Goal: Task Accomplishment & Management: Complete application form

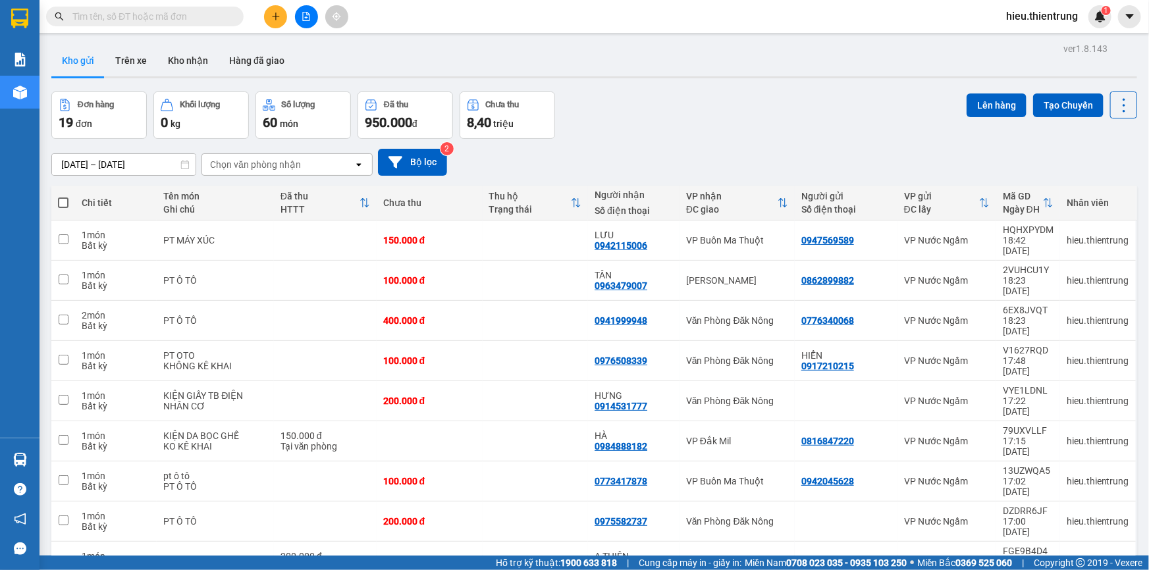
click at [301, 14] on icon "file-add" at bounding box center [305, 16] width 9 height 9
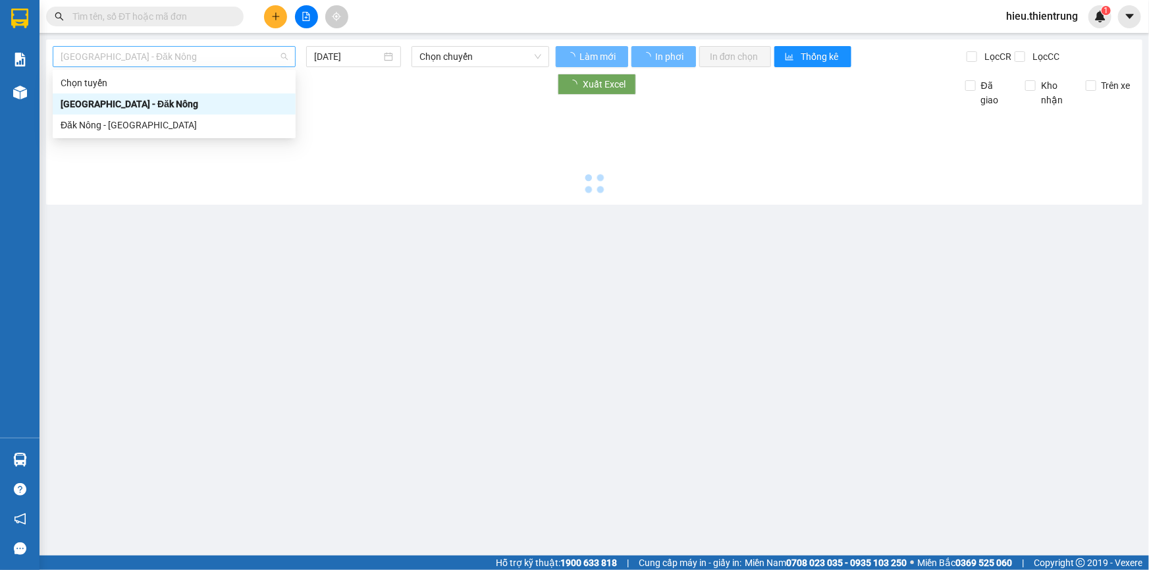
click at [184, 55] on span "[GEOGRAPHIC_DATA] - Đăk Nông" at bounding box center [174, 57] width 227 height 20
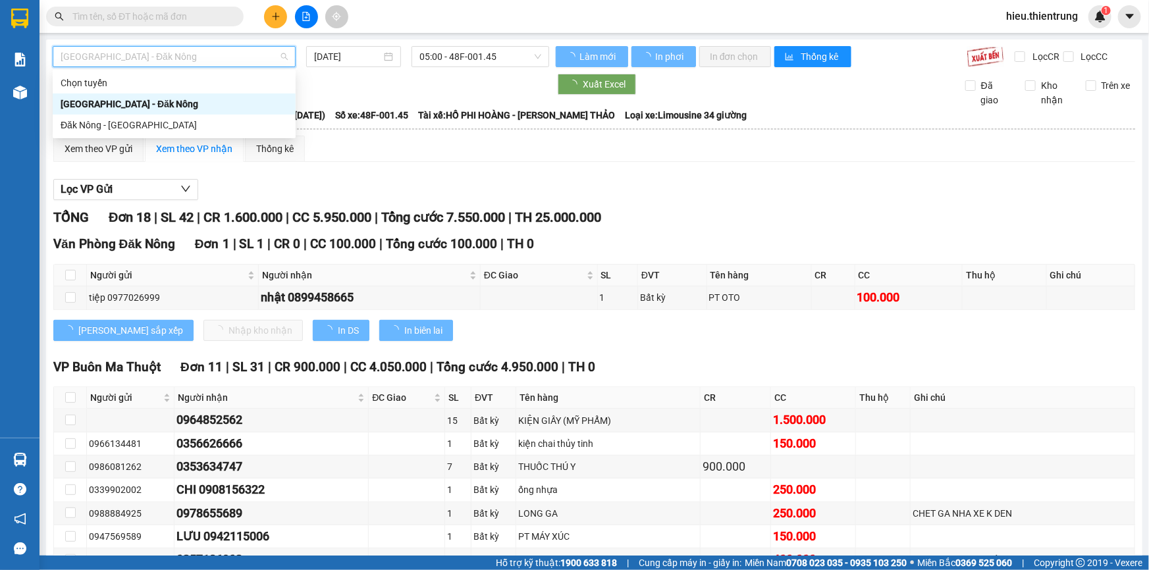
click at [107, 117] on div "Đăk Nông - [GEOGRAPHIC_DATA]" at bounding box center [174, 125] width 243 height 21
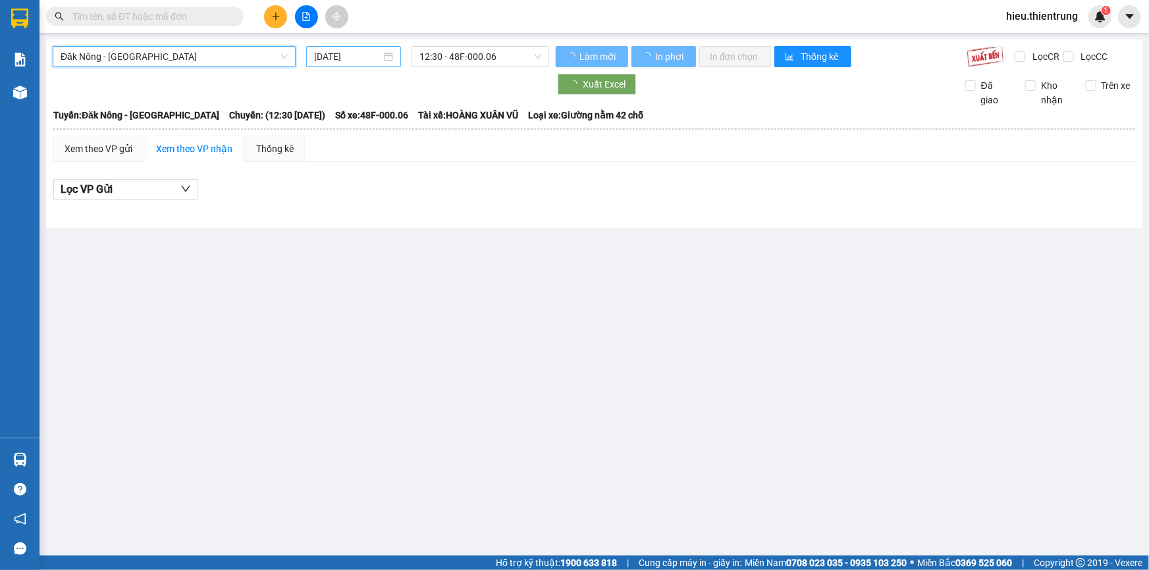
click at [348, 47] on div "[DATE]" at bounding box center [353, 56] width 95 height 21
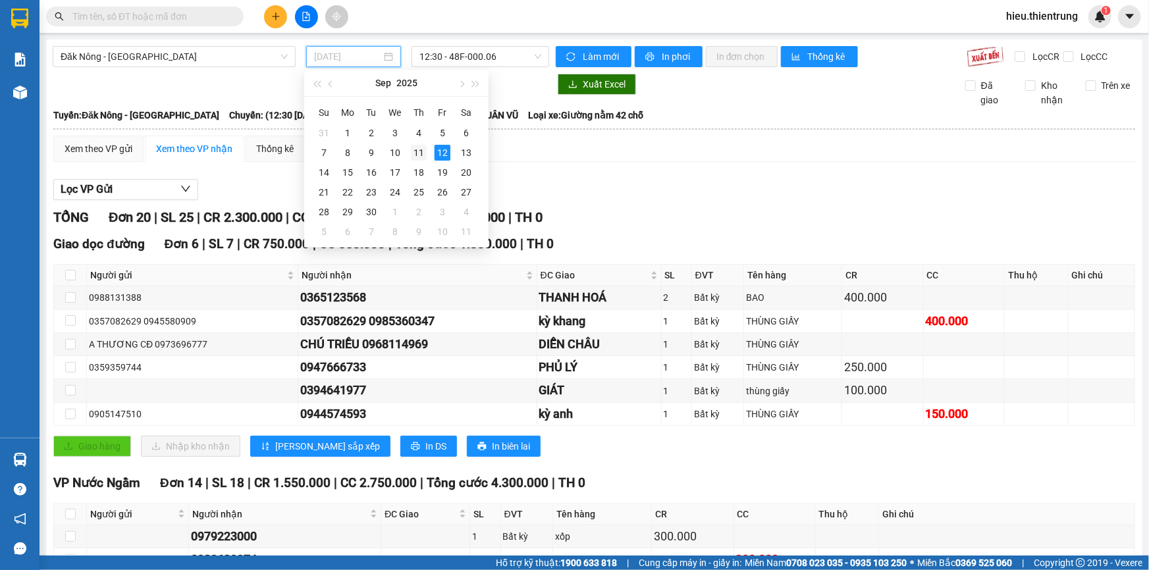
click at [412, 154] on div "11" at bounding box center [419, 153] width 16 height 16
type input "[DATE]"
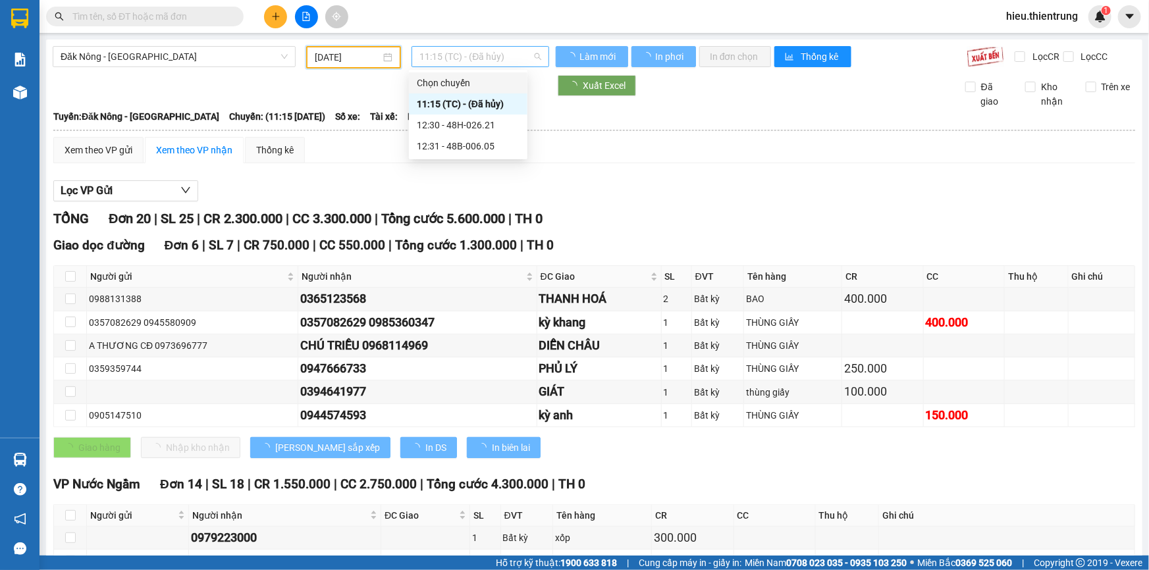
click at [454, 54] on span "11:15 (TC) - (Đã hủy)" at bounding box center [480, 57] width 122 height 20
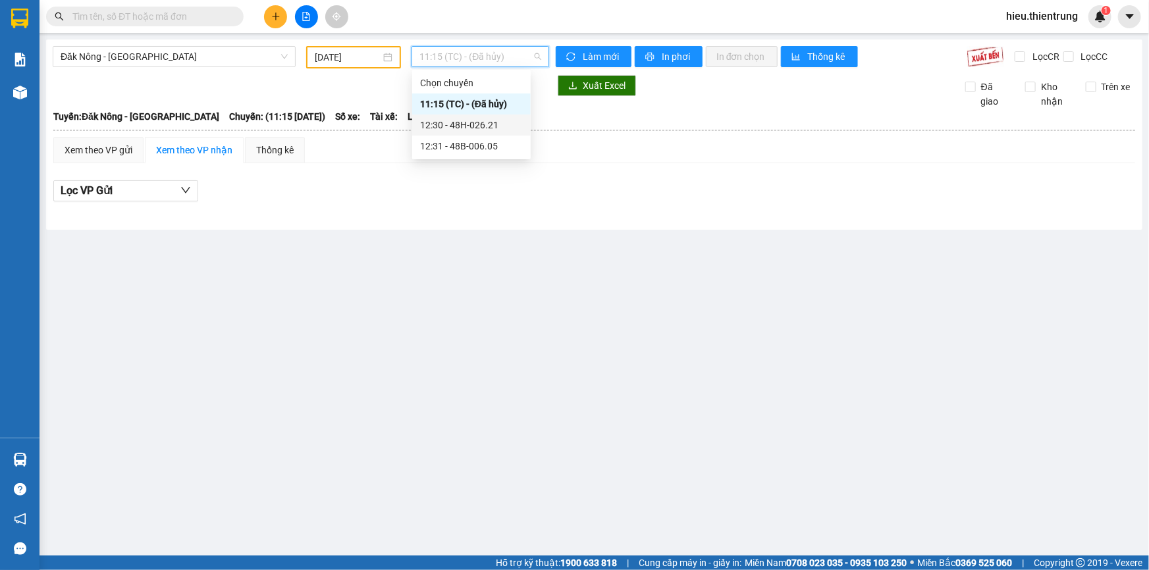
click at [473, 134] on div "12:30 - 48H-026.21" at bounding box center [471, 125] width 118 height 21
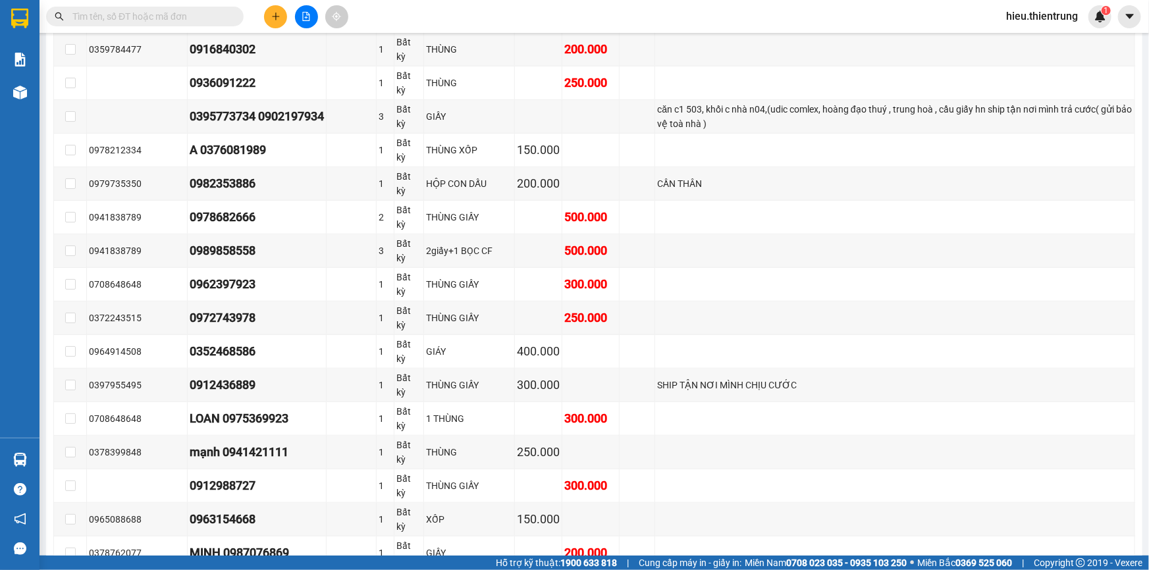
scroll to position [199, 0]
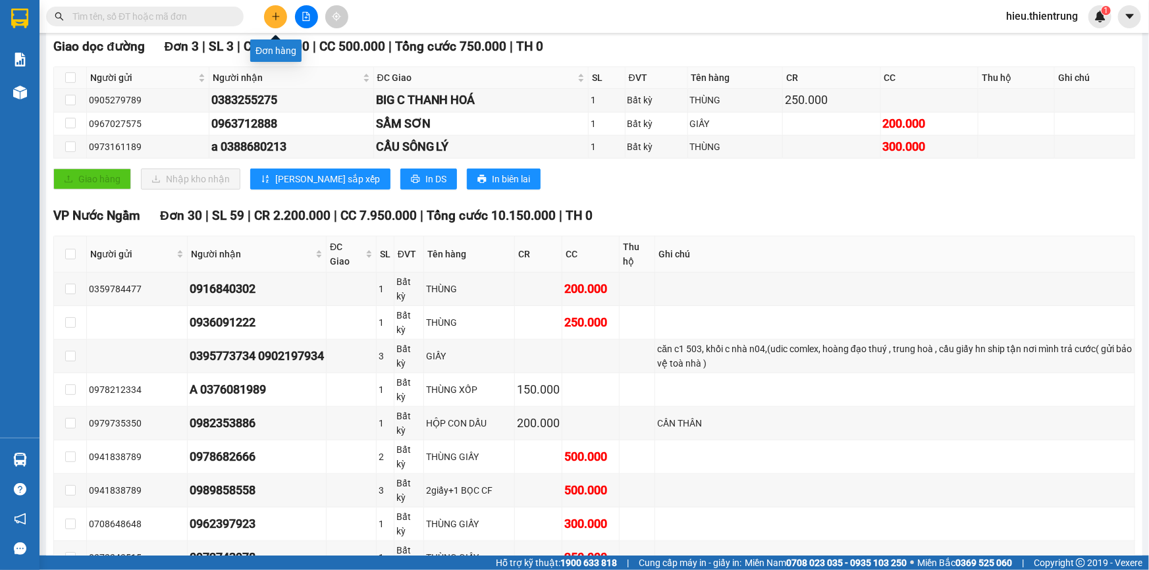
click at [282, 15] on button at bounding box center [275, 16] width 23 height 23
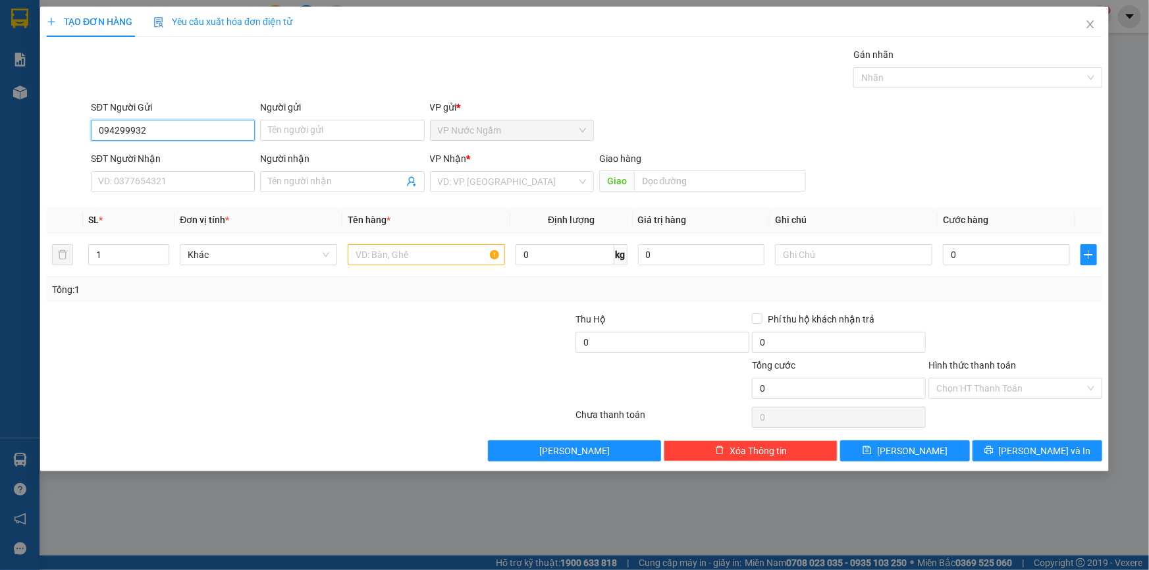
type input "0942999326"
click at [146, 151] on div "0942999326" at bounding box center [173, 156] width 148 height 14
type input "0394182008"
type input "150.000"
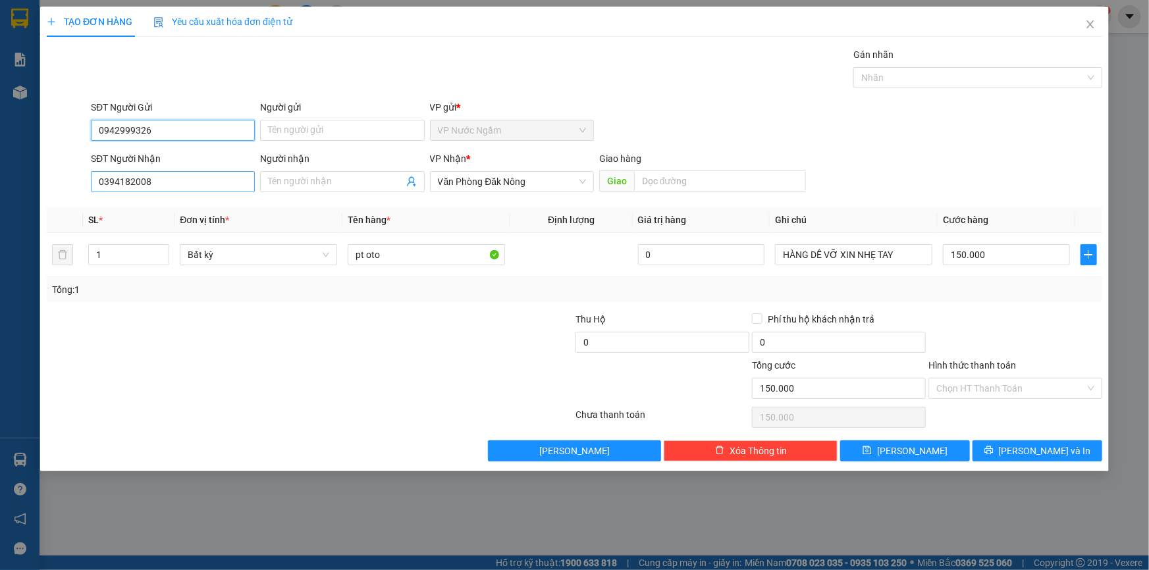
type input "0942999326"
drag, startPoint x: 173, startPoint y: 189, endPoint x: 0, endPoint y: 197, distance: 173.3
click at [0, 197] on div "TẠO ĐƠN HÀNG Yêu cầu xuất hóa đơn điện tử Transit Pickup Surcharge Ids Transit …" at bounding box center [574, 285] width 1149 height 570
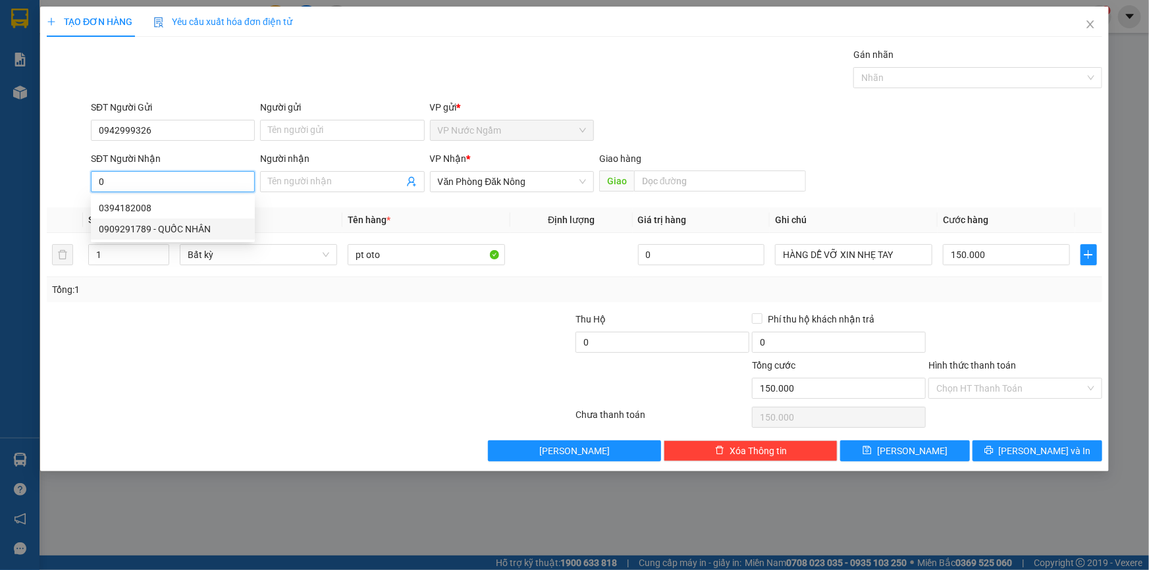
click at [164, 224] on div "0909291789 - QUỐC NHÂN" at bounding box center [173, 229] width 148 height 14
type input "0909291789"
type input "QUỐC NHÂN"
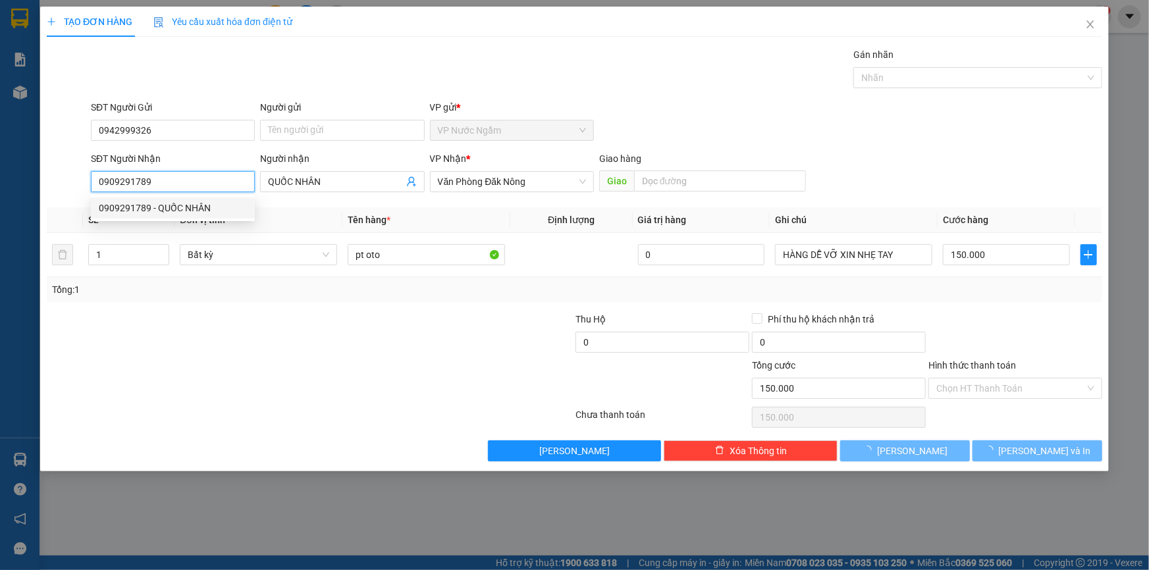
type input "100.000"
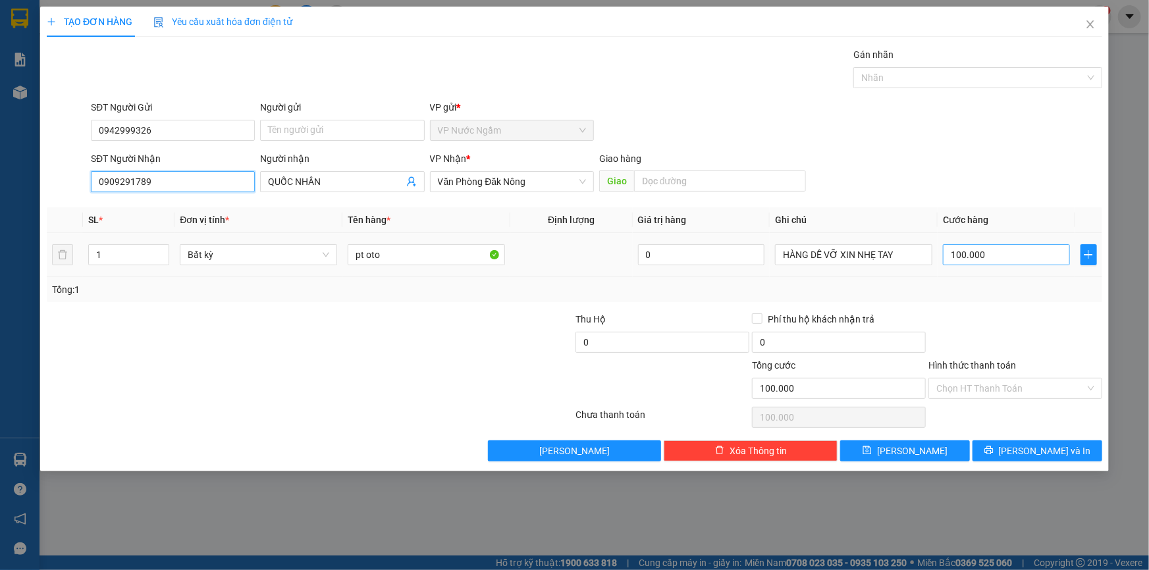
type input "0909291789"
click at [1027, 251] on input "100.000" at bounding box center [1006, 254] width 127 height 21
type input "1"
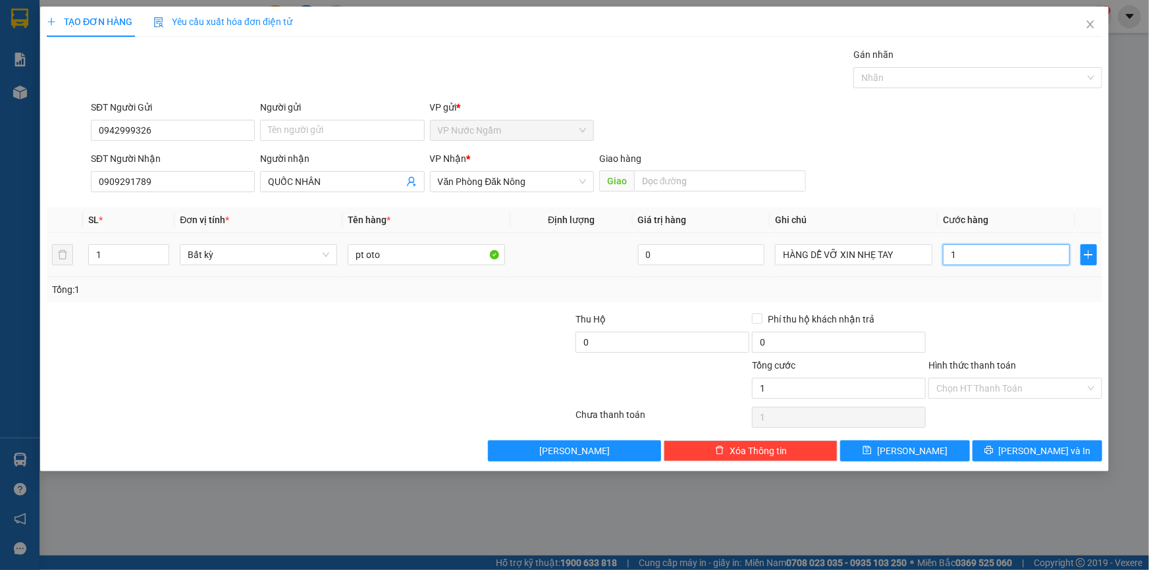
type input "15"
type input "150"
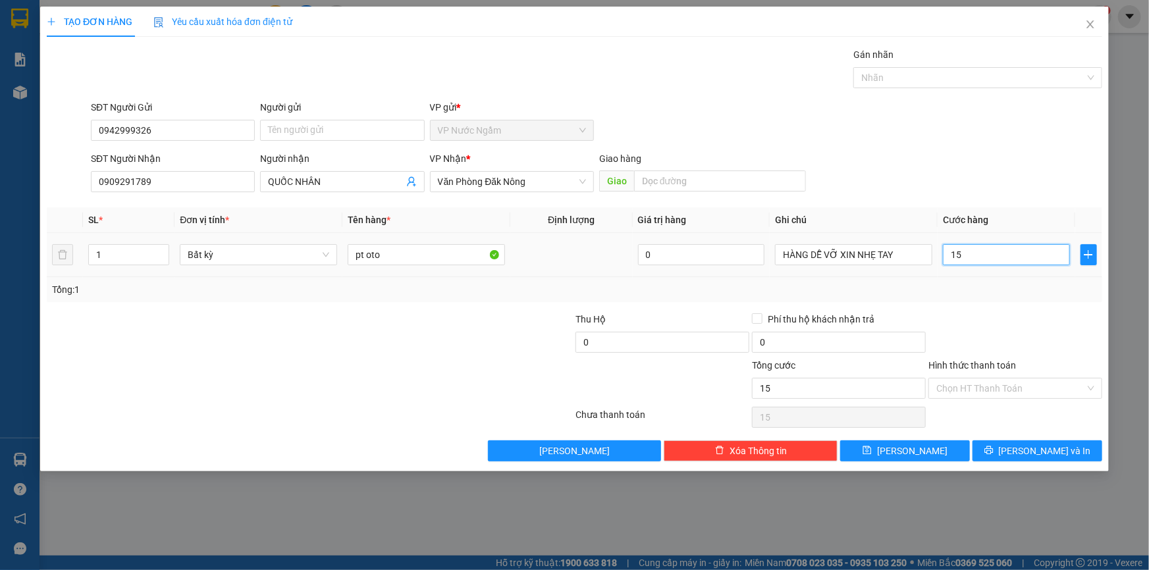
type input "150"
type input "1.500"
type input "15.000"
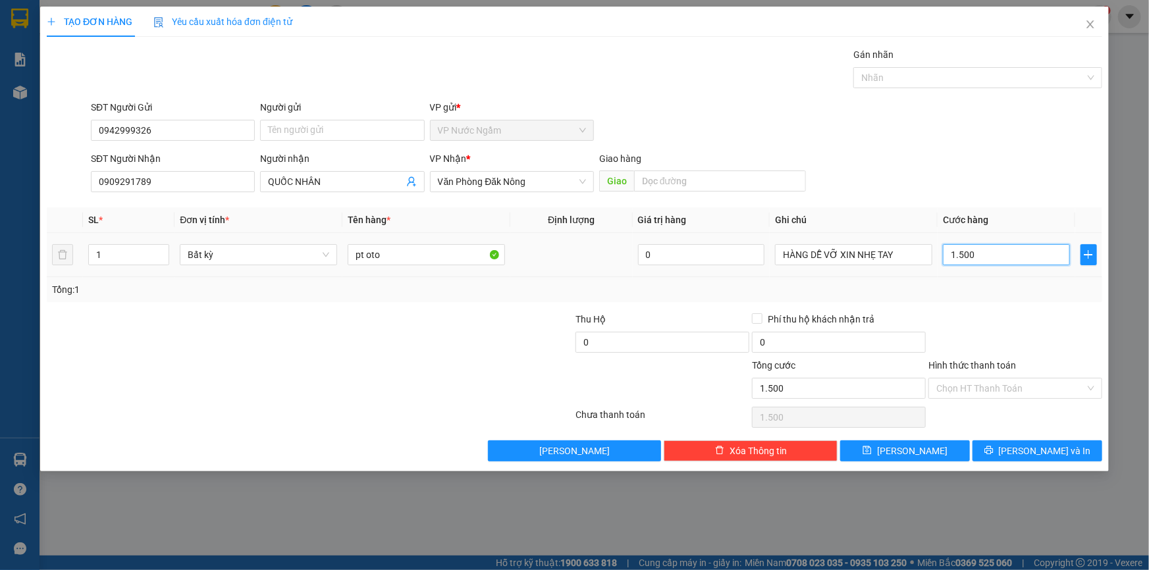
type input "15.000"
type input "150.000"
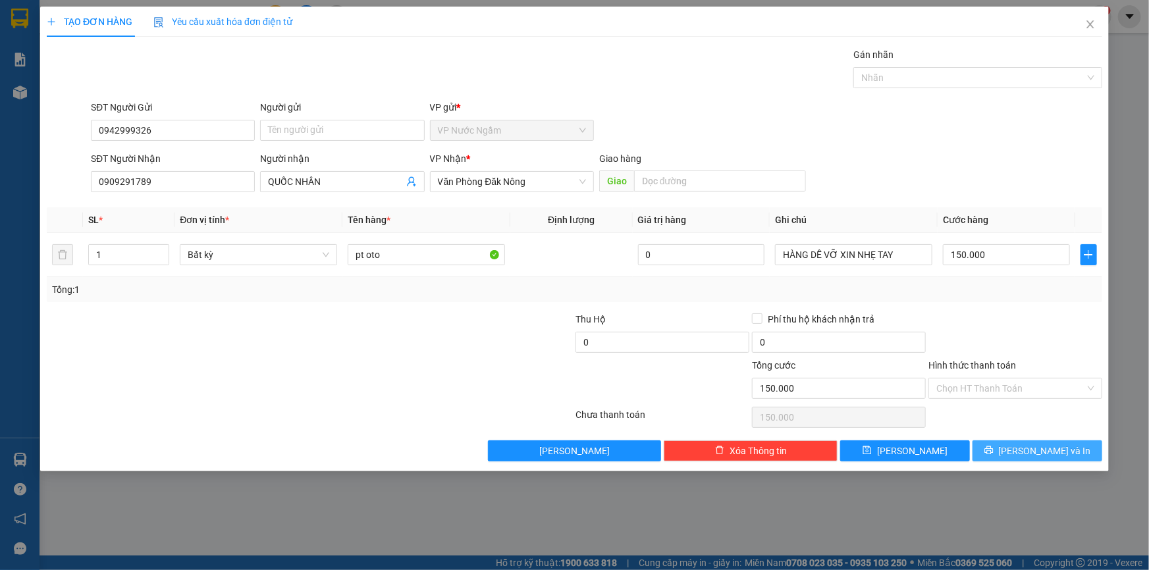
click at [1042, 451] on span "[PERSON_NAME] và In" at bounding box center [1044, 451] width 92 height 14
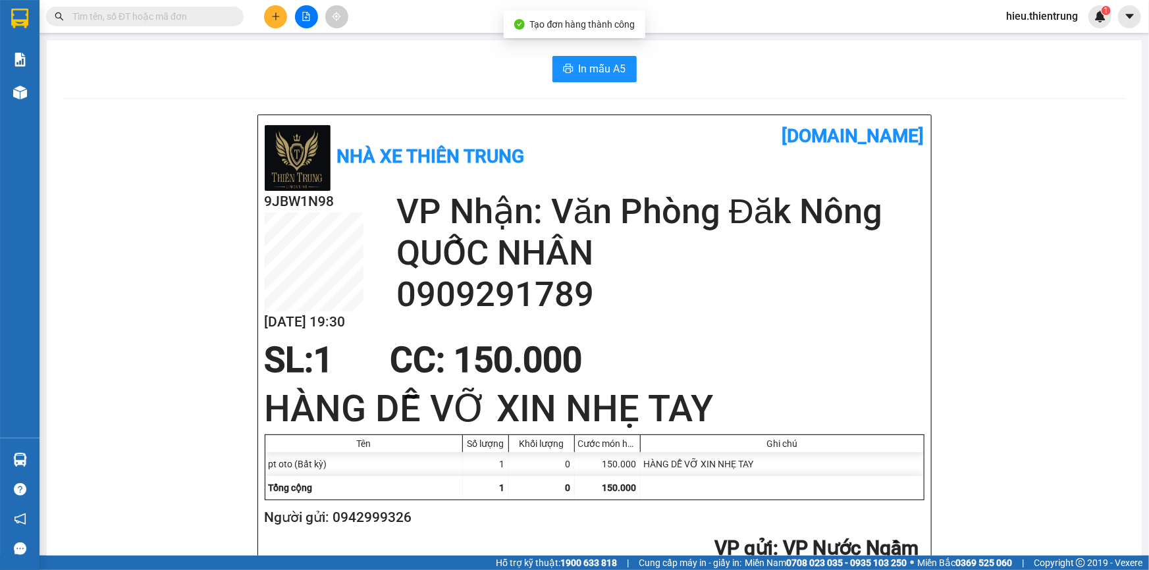
drag, startPoint x: 567, startPoint y: 46, endPoint x: 573, endPoint y: 49, distance: 7.4
click at [579, 57] on button "In mẫu A5" at bounding box center [594, 69] width 84 height 26
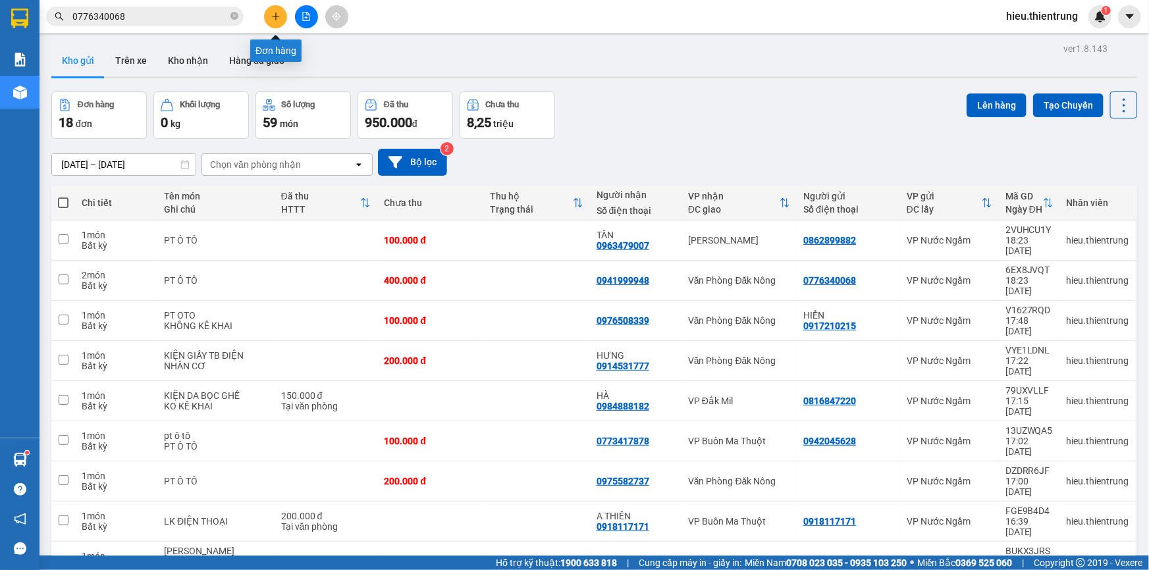
click at [276, 14] on icon "plus" at bounding box center [275, 16] width 9 height 9
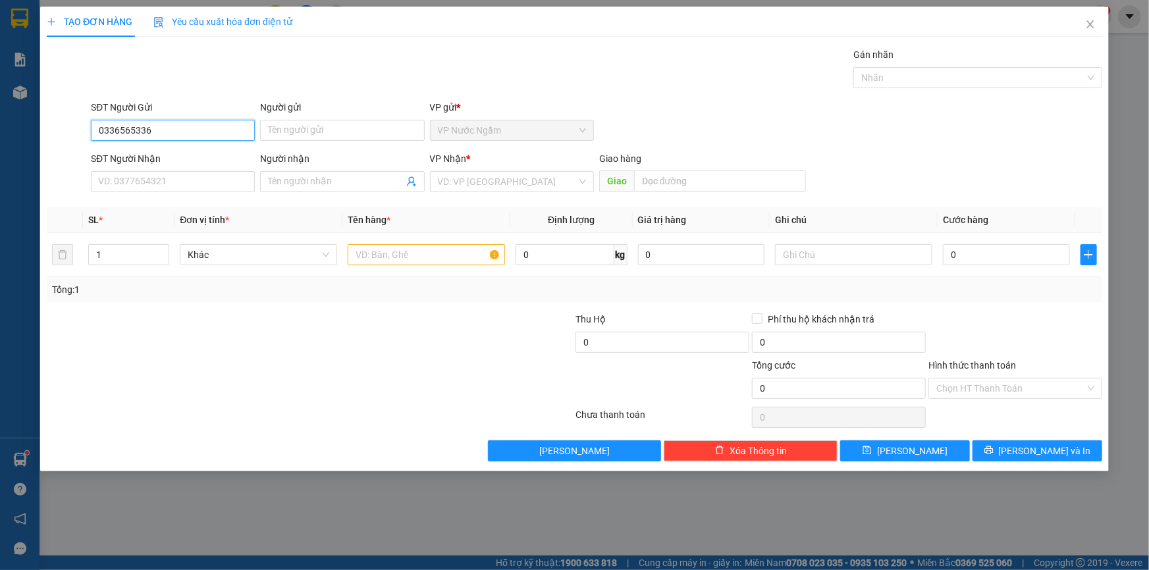
type input "0336565336"
click at [161, 130] on input "0336565336" at bounding box center [173, 130] width 164 height 21
drag, startPoint x: 165, startPoint y: 132, endPoint x: 39, endPoint y: 140, distance: 126.6
click at [39, 140] on div "TẠO ĐƠN HÀNG Yêu cầu xuất hóa đơn điện tử Transit Pickup Surcharge Ids Transit …" at bounding box center [574, 285] width 1149 height 570
click at [197, 190] on input "SĐT Người Nhận" at bounding box center [173, 181] width 164 height 21
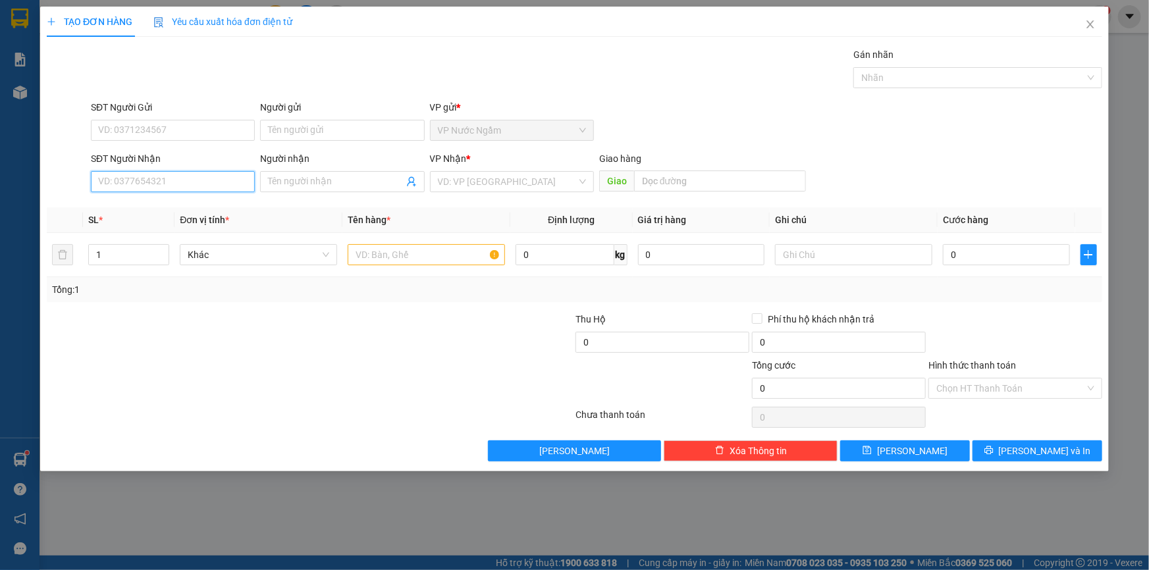
paste input "0336565336"
type input "0336565336"
click at [154, 205] on div "0336565336 - DIỄN" at bounding box center [173, 208] width 148 height 14
type input "DIỄN"
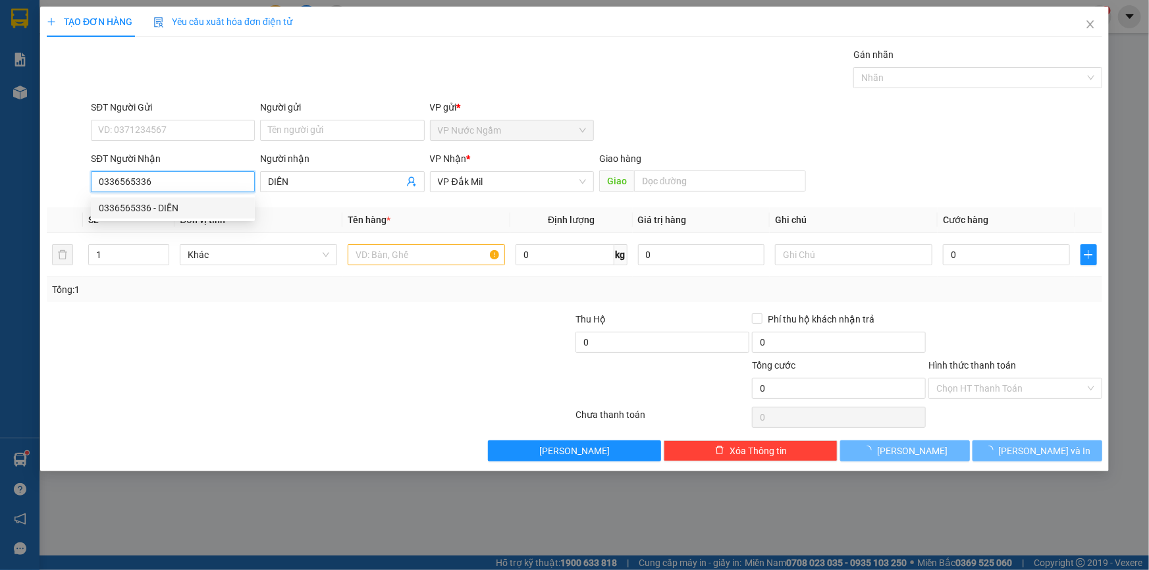
type input "850.000"
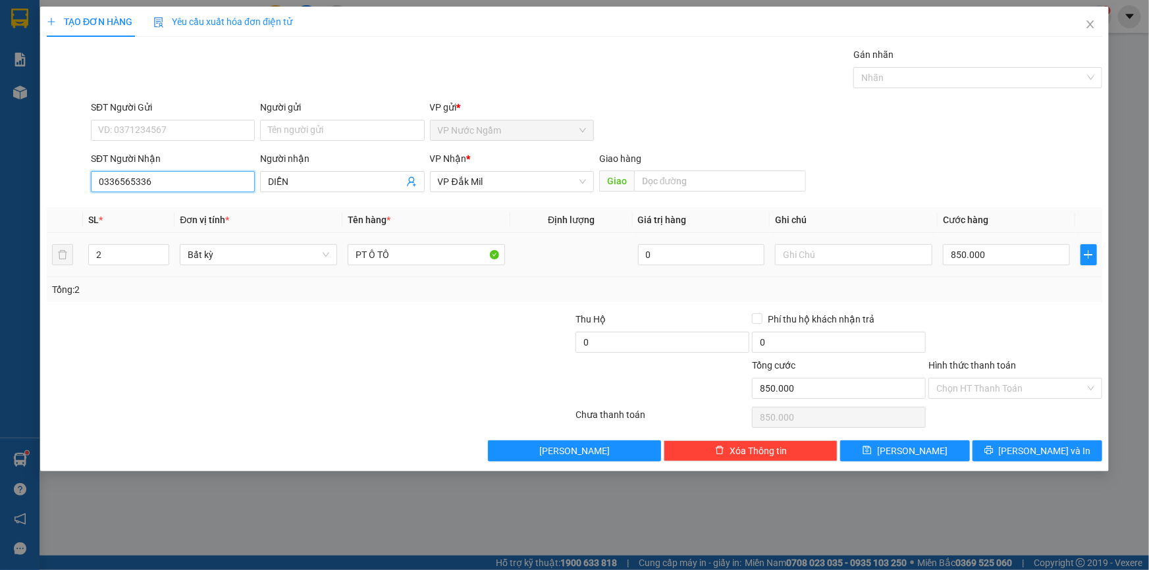
type input "0336565336"
drag, startPoint x: 117, startPoint y: 260, endPoint x: 123, endPoint y: 254, distance: 8.4
click at [78, 255] on tr "2 Bất kỳ PT Ô TÔ 0 850.000" at bounding box center [574, 255] width 1055 height 44
type input "1"
click at [1010, 244] on div "850.000" at bounding box center [1006, 255] width 127 height 26
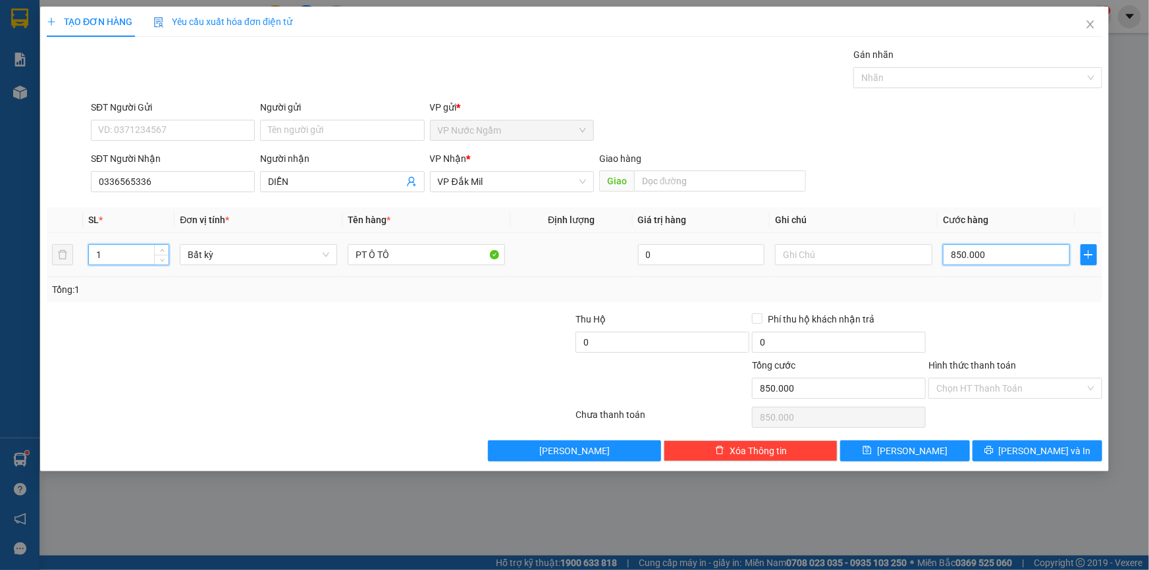
click at [1010, 251] on input "850.000" at bounding box center [1006, 254] width 127 height 21
type input "0"
type input "3"
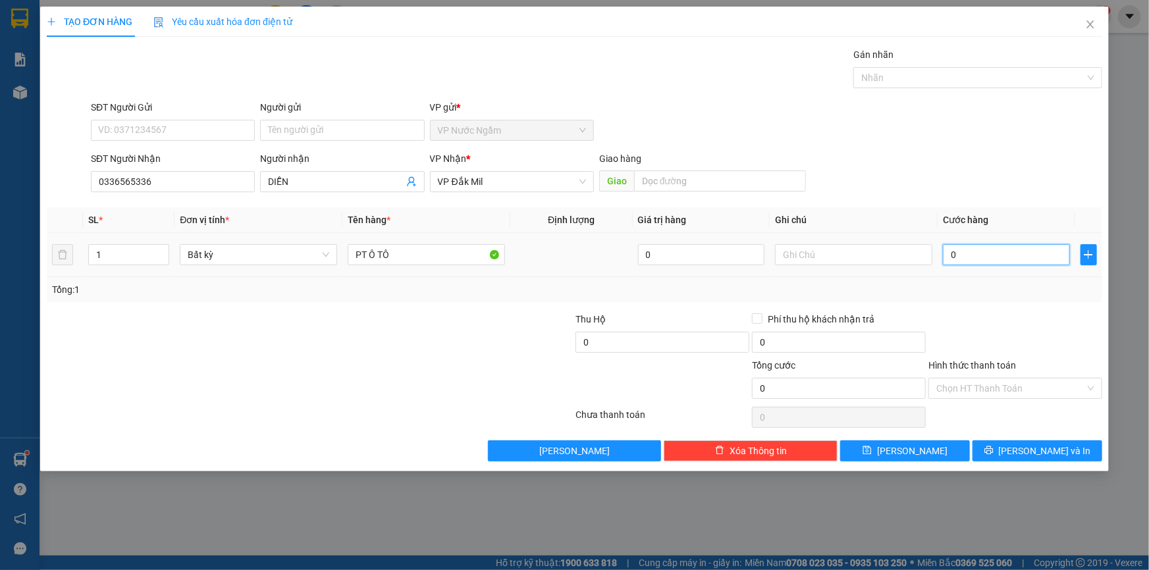
type input "3"
type input "30"
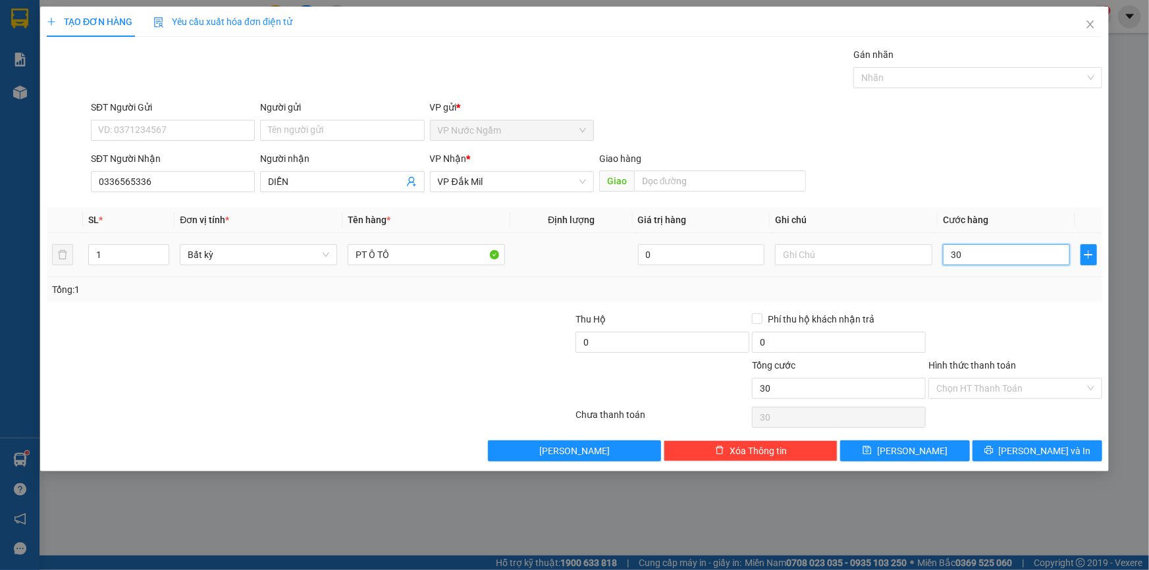
type input "300"
type input "3.000"
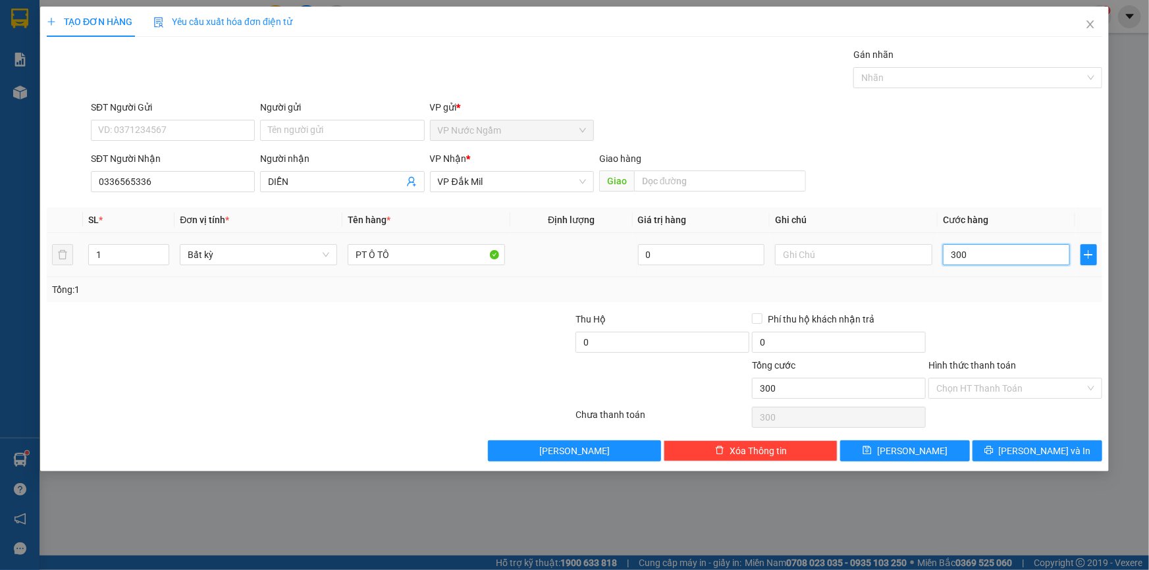
type input "3.000"
type input "30.000"
type input "300.000"
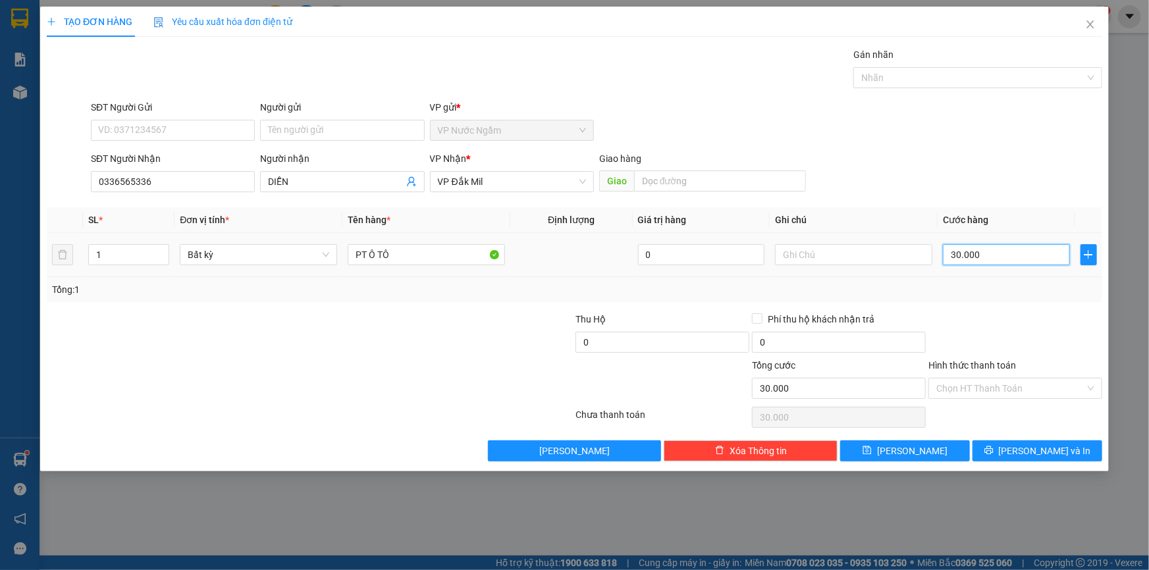
type input "300.000"
drag, startPoint x: 1037, startPoint y: 451, endPoint x: 1027, endPoint y: 452, distance: 9.9
click at [1036, 451] on span "[PERSON_NAME] và In" at bounding box center [1044, 451] width 92 height 14
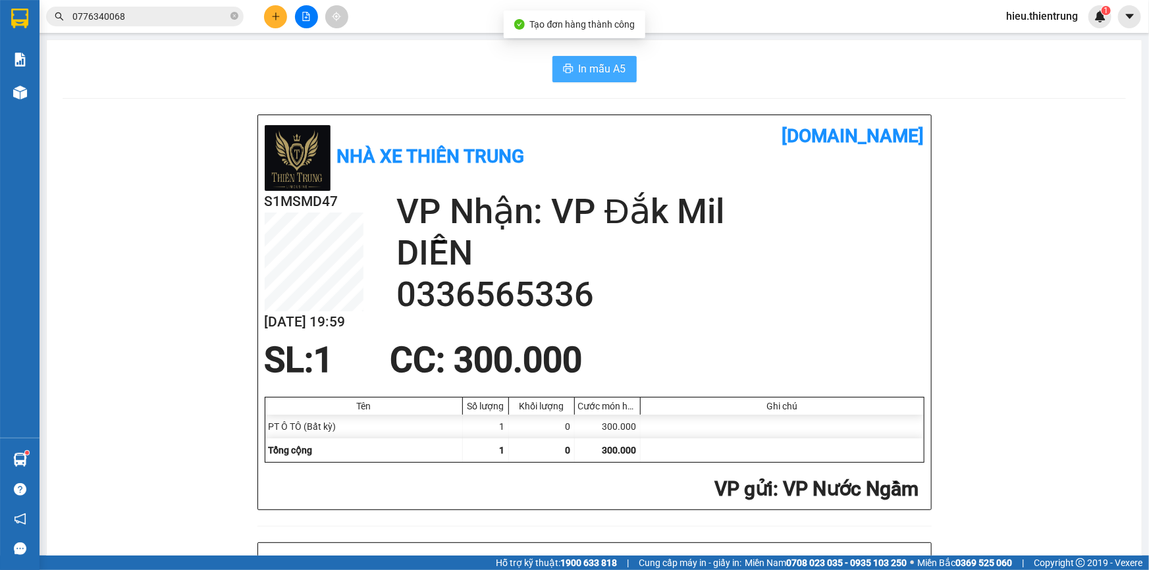
click at [593, 72] on span "In mẫu A5" at bounding box center [602, 69] width 47 height 16
click at [278, 19] on icon "plus" at bounding box center [275, 16] width 9 height 9
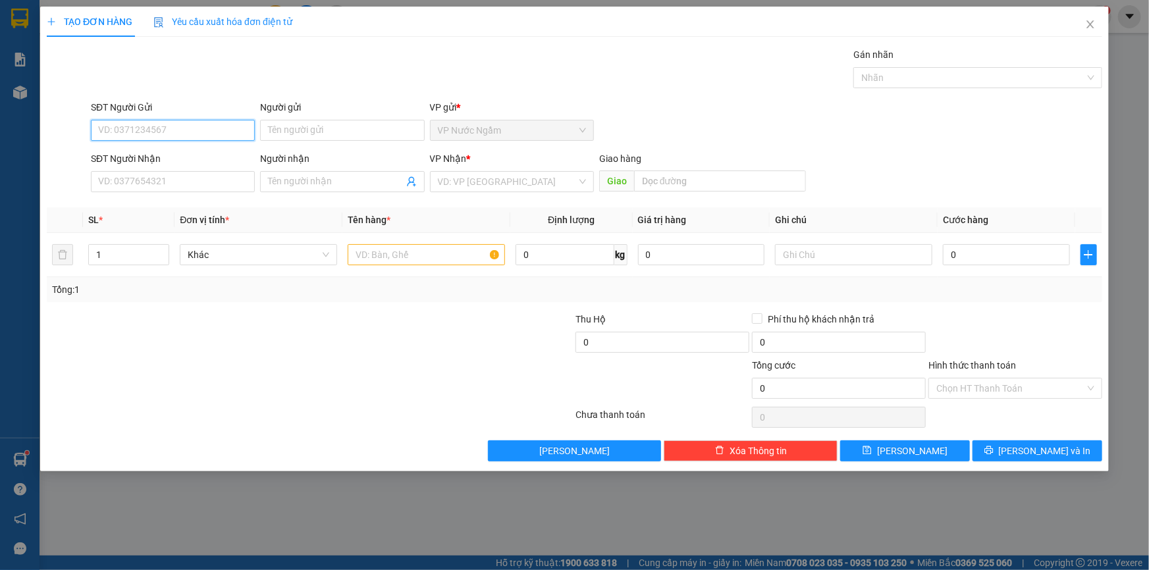
click at [143, 130] on input "SĐT Người Gửi" at bounding box center [173, 130] width 164 height 21
click at [130, 186] on input "SĐT Người Nhận" at bounding box center [173, 181] width 164 height 21
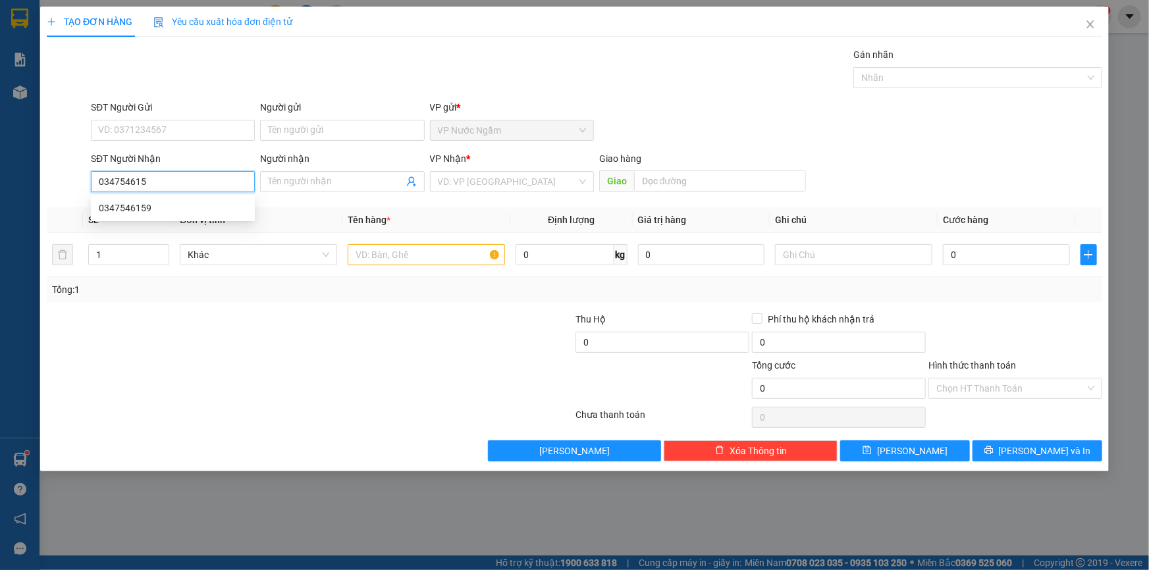
type input "0347546159"
click at [169, 210] on div "0347546159" at bounding box center [173, 208] width 148 height 14
type input "CHƯ PƯH"
type input "200.000"
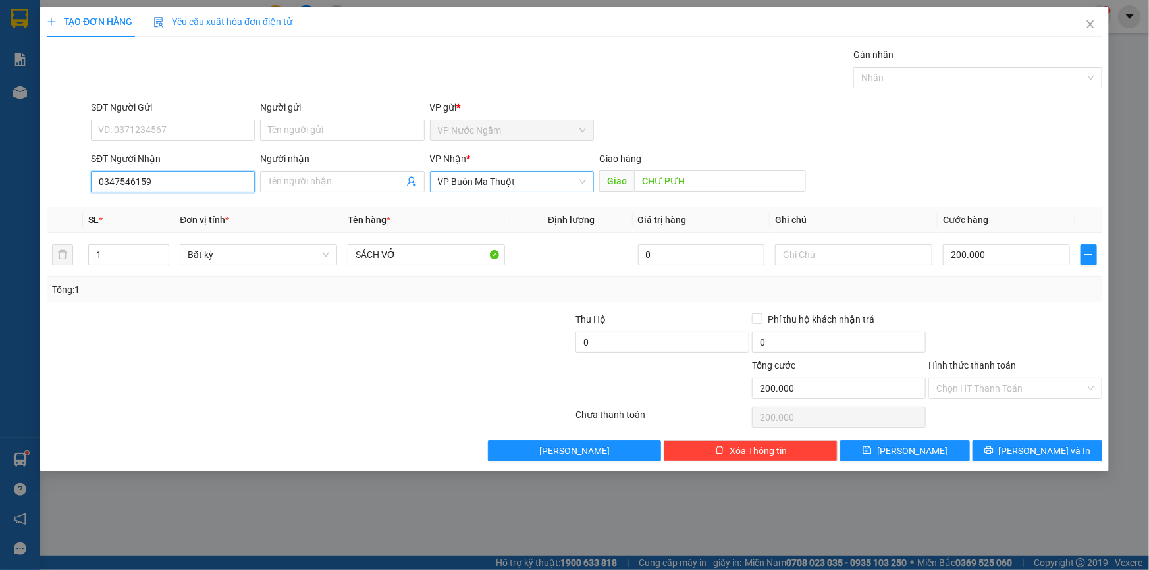
click at [473, 184] on span "VP Buôn Ma Thuột" at bounding box center [512, 182] width 148 height 20
type input "0347546159"
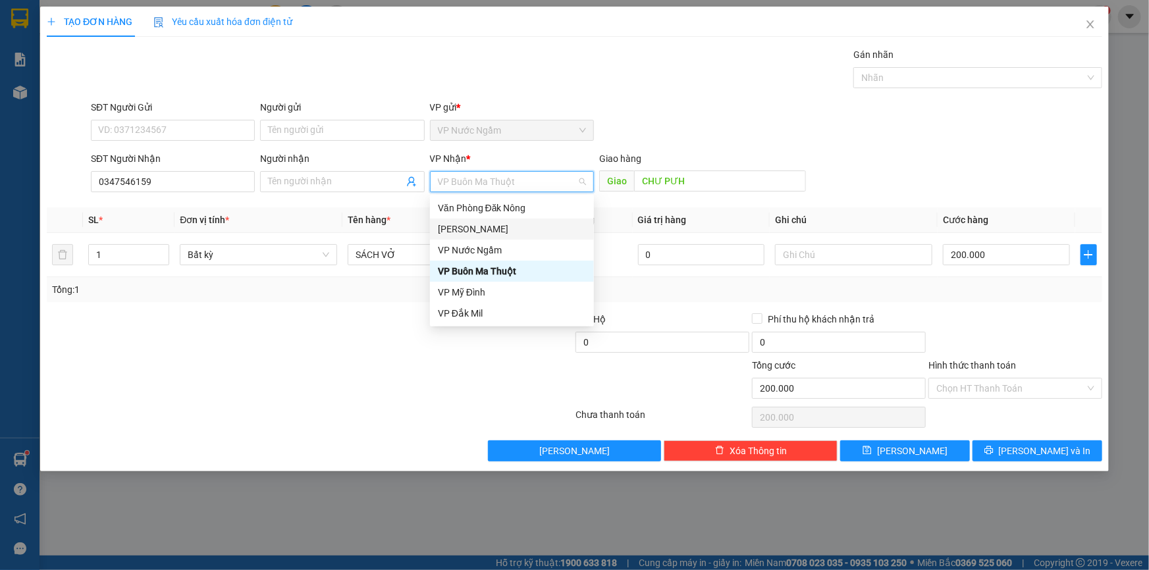
click at [475, 227] on div "[PERSON_NAME]" at bounding box center [512, 229] width 148 height 14
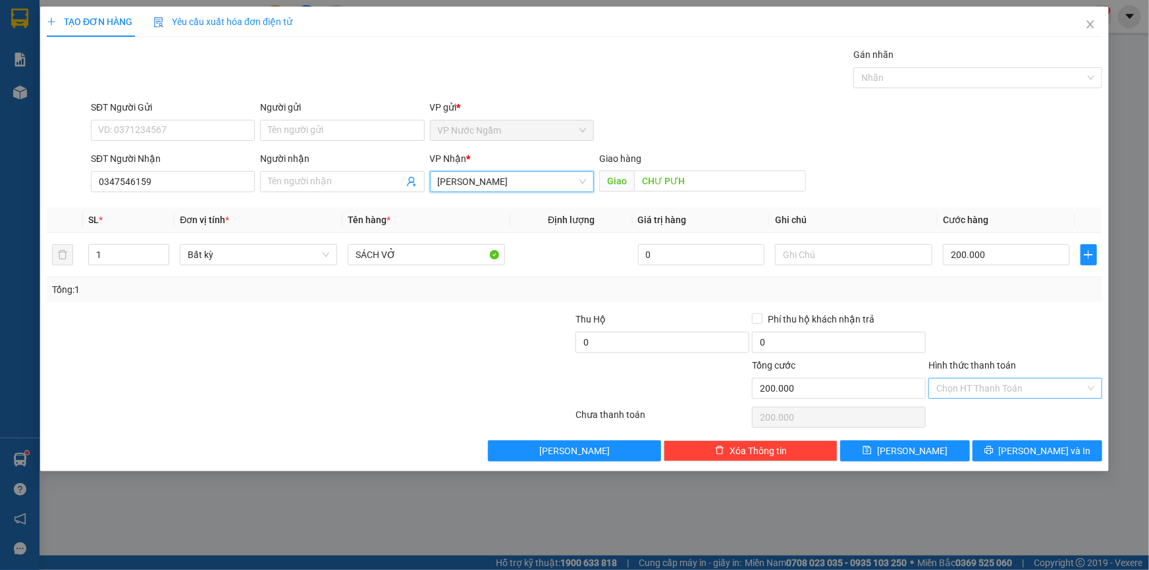
drag, startPoint x: 958, startPoint y: 388, endPoint x: 966, endPoint y: 390, distance: 7.5
click at [959, 388] on input "Hình thức thanh toán" at bounding box center [1010, 388] width 149 height 20
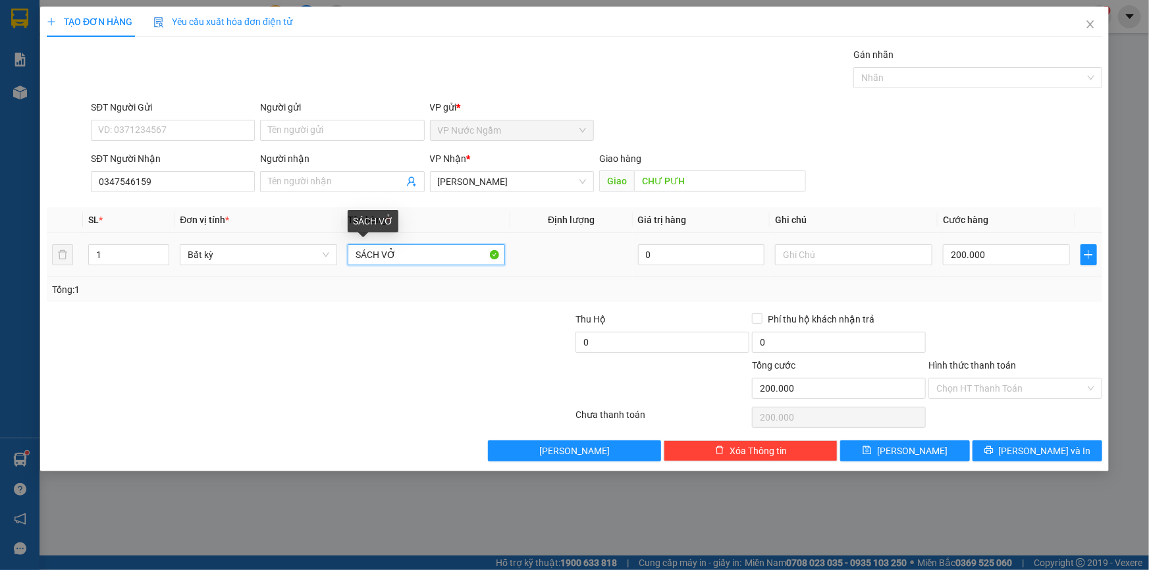
drag, startPoint x: 392, startPoint y: 261, endPoint x: 305, endPoint y: 273, distance: 88.3
click at [309, 273] on tr "1 Bất kỳ SÁCH VỞ 0 200.000" at bounding box center [574, 255] width 1055 height 44
type input "KIỆN GIẤY"
type input "0"
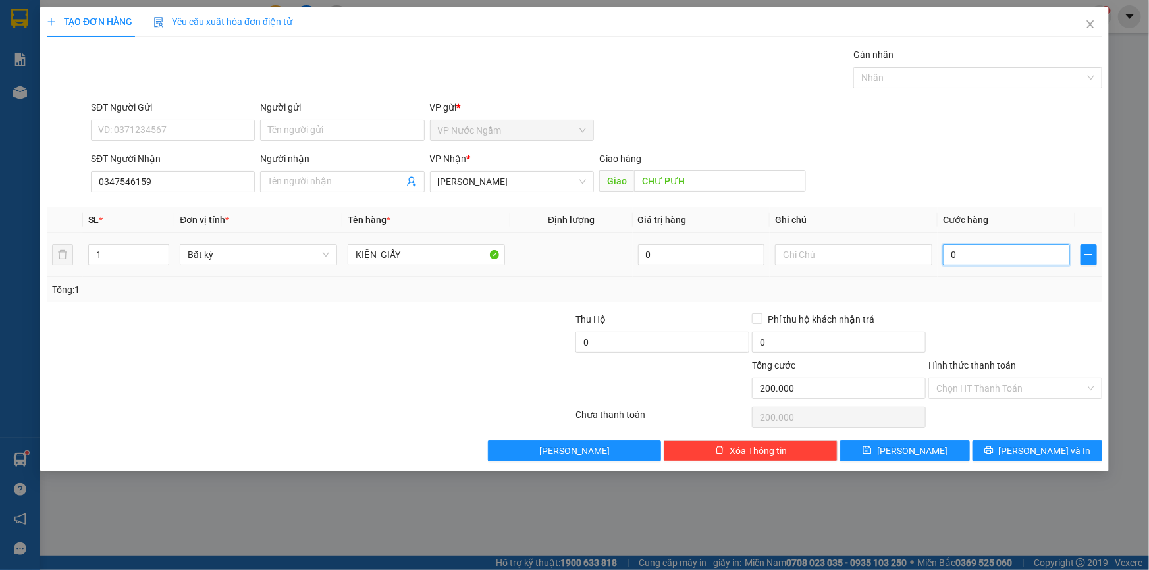
type input "0"
type input "2"
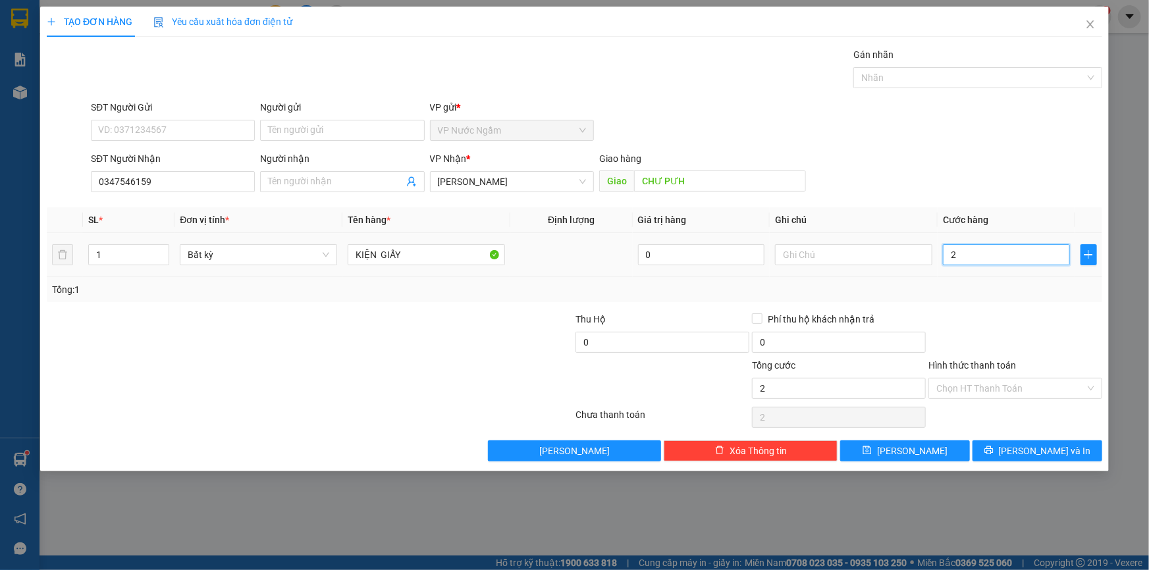
type input "20"
type input "200"
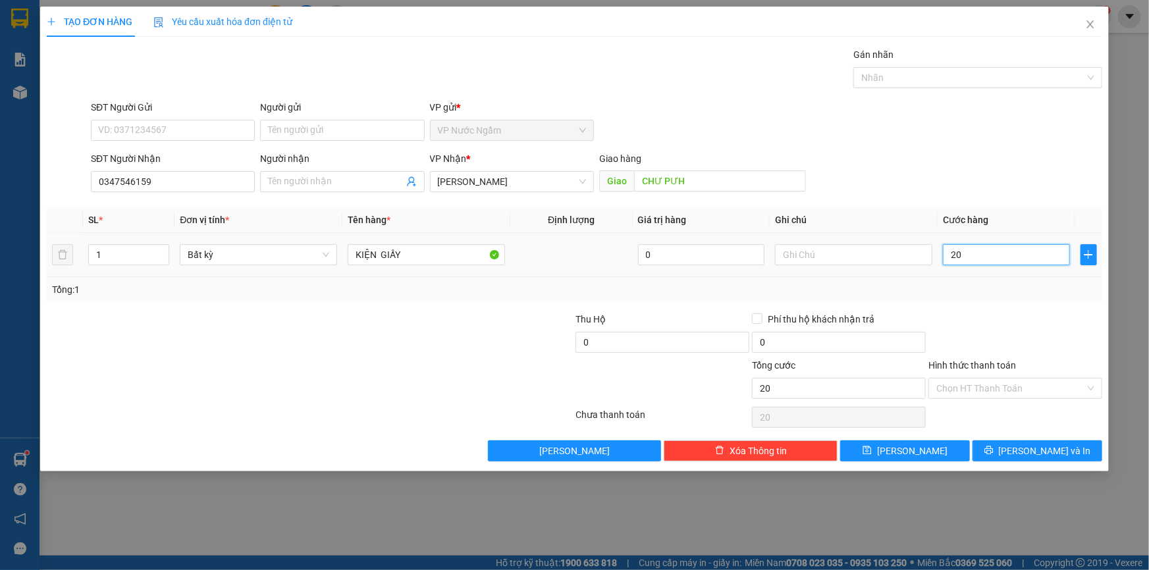
type input "200"
type input "2.000"
type input "20.000"
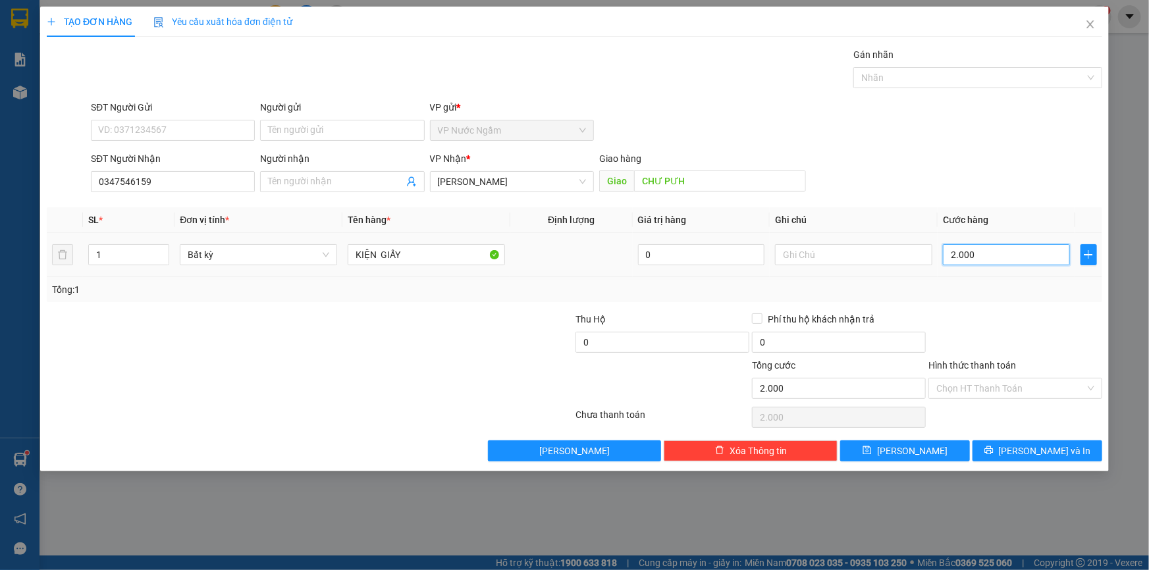
type input "20.000"
type input "200.000"
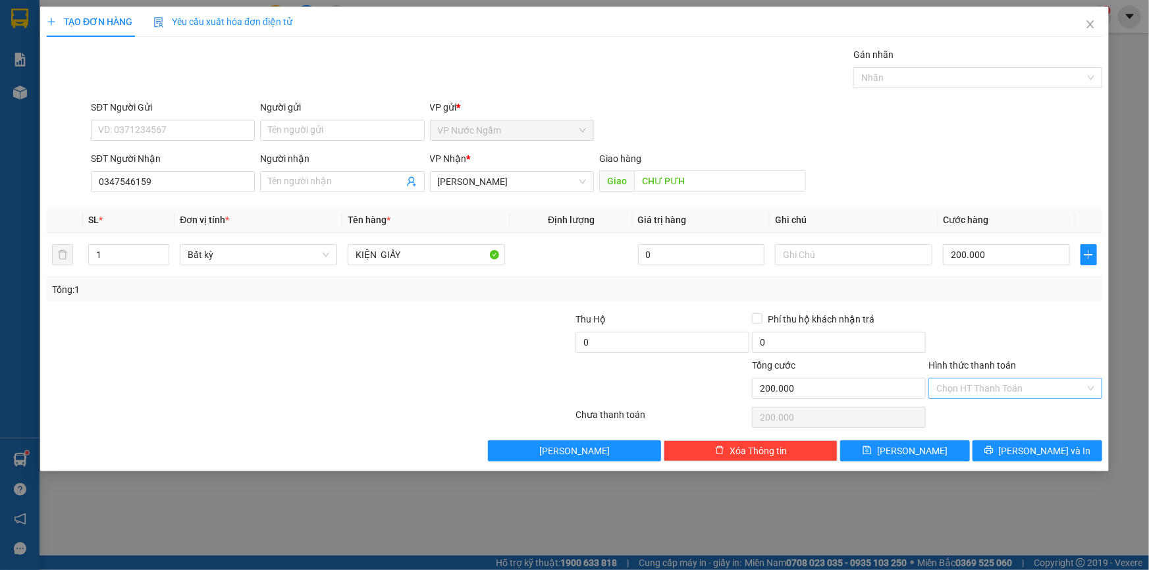
click at [973, 390] on input "Hình thức thanh toán" at bounding box center [1010, 388] width 149 height 20
click at [972, 406] on div "Tại văn phòng" at bounding box center [1015, 413] width 174 height 21
type input "0"
click at [1001, 444] on button "[PERSON_NAME] và In" at bounding box center [1037, 450] width 130 height 21
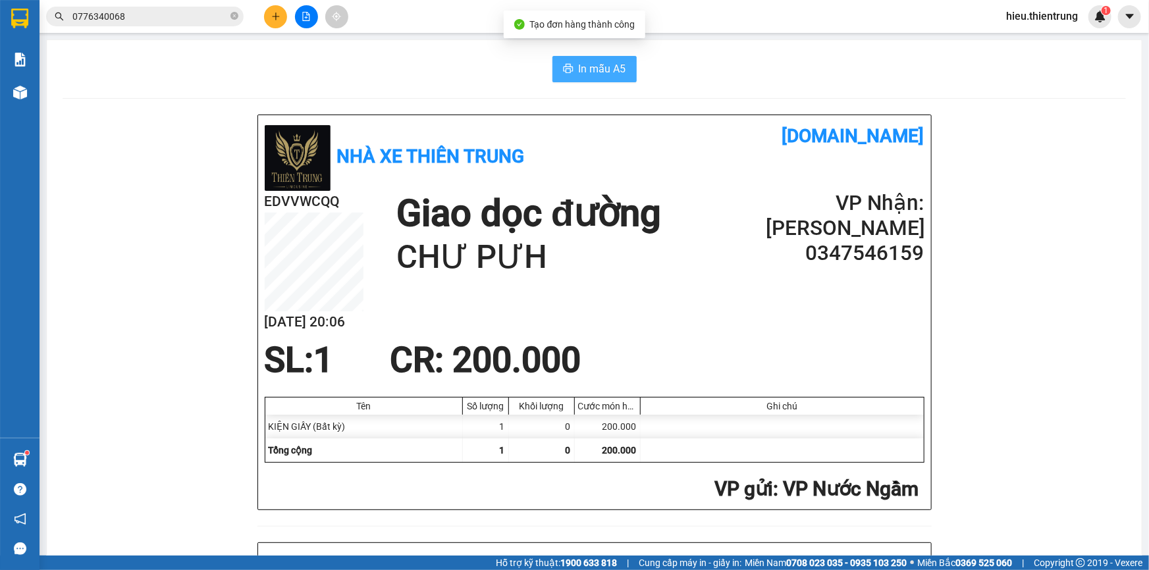
click at [565, 62] on button "In mẫu A5" at bounding box center [594, 69] width 84 height 26
click at [748, 63] on div "In mẫu A5" at bounding box center [594, 69] width 1063 height 26
drag, startPoint x: 431, startPoint y: 87, endPoint x: 384, endPoint y: 39, distance: 67.5
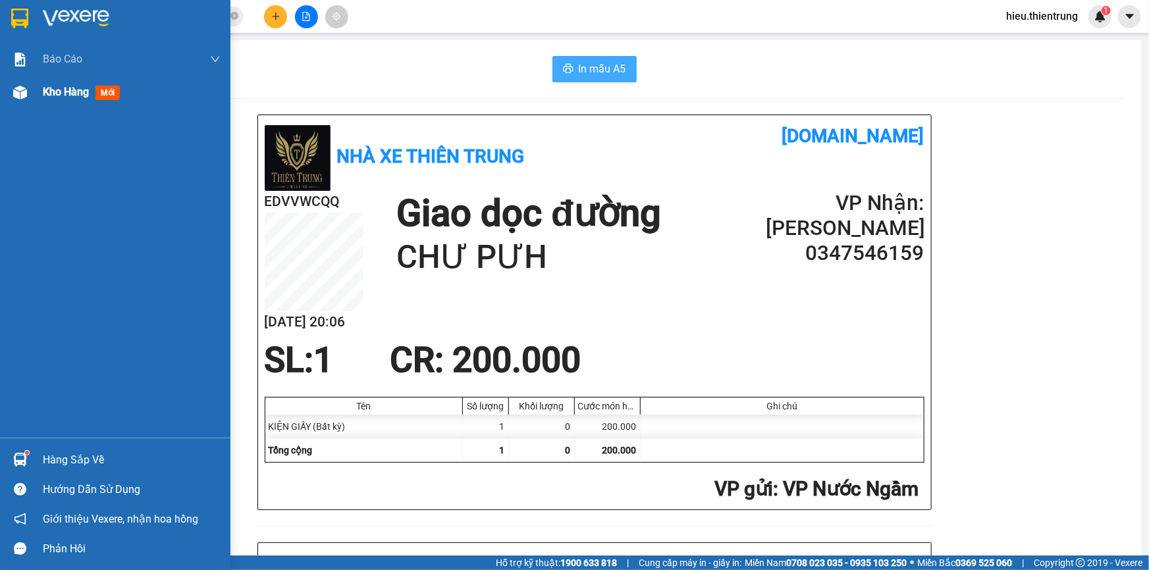
click at [76, 88] on span "Kho hàng" at bounding box center [66, 92] width 46 height 13
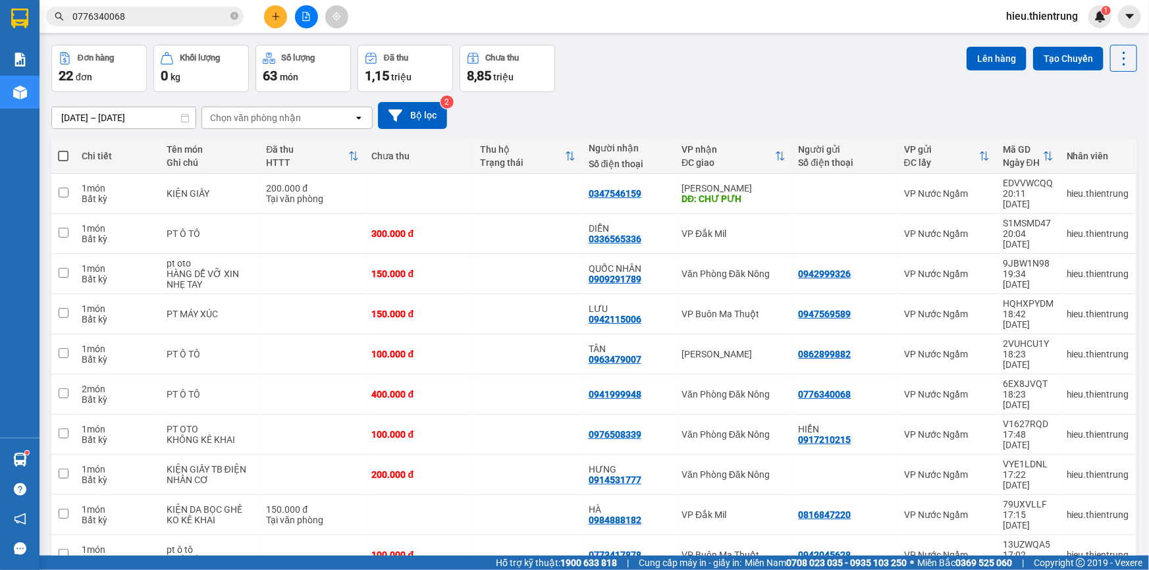
scroll to position [59, 0]
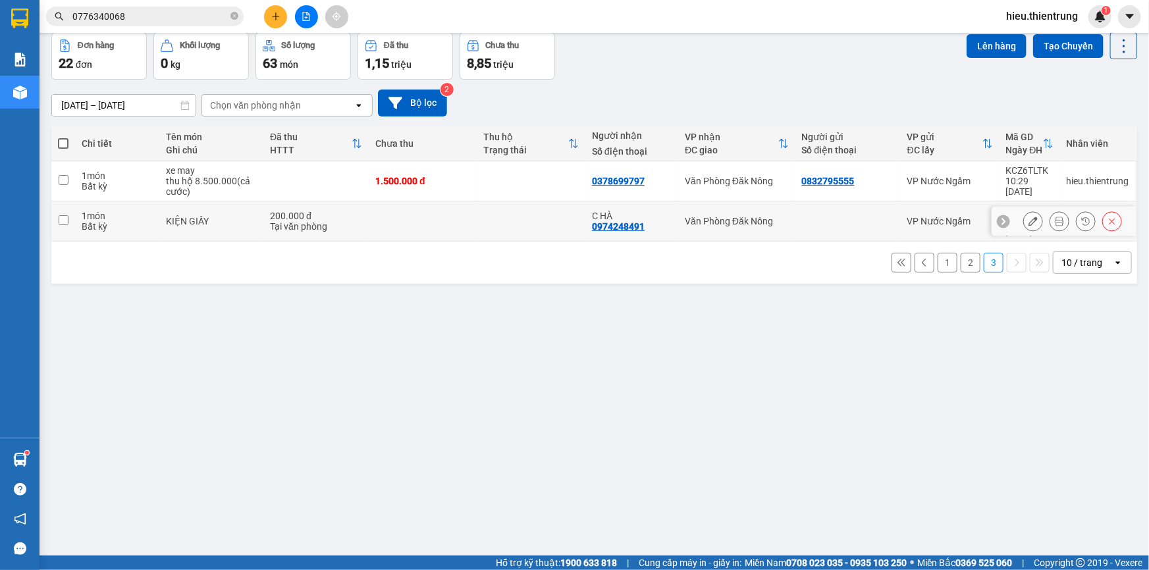
click at [65, 215] on input "checkbox" at bounding box center [64, 220] width 10 height 10
checkbox input "true"
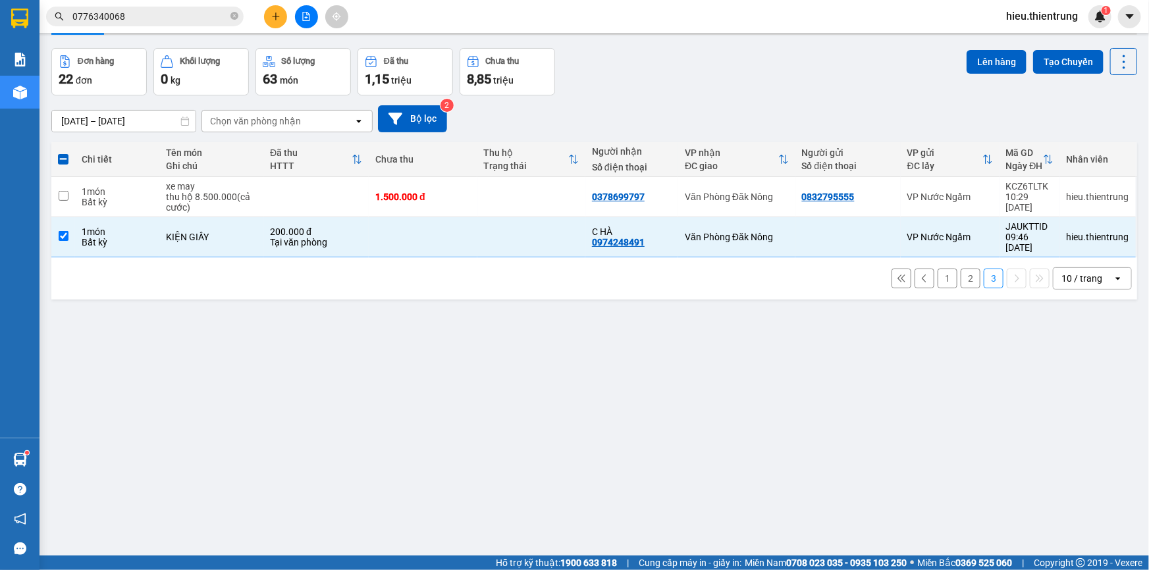
scroll to position [0, 0]
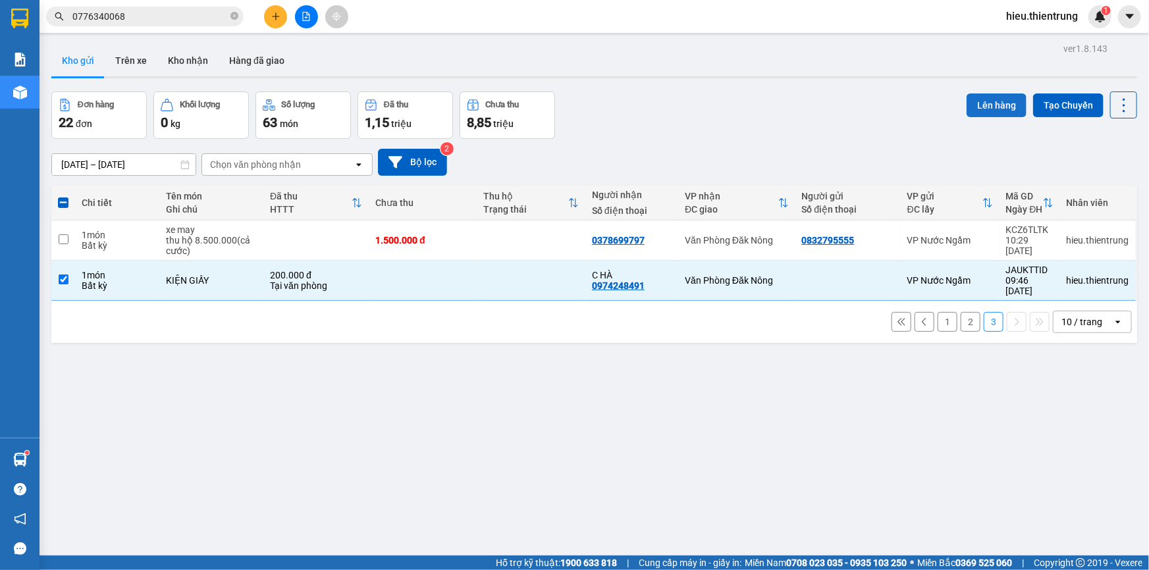
click at [974, 101] on button "Lên hàng" at bounding box center [996, 105] width 60 height 24
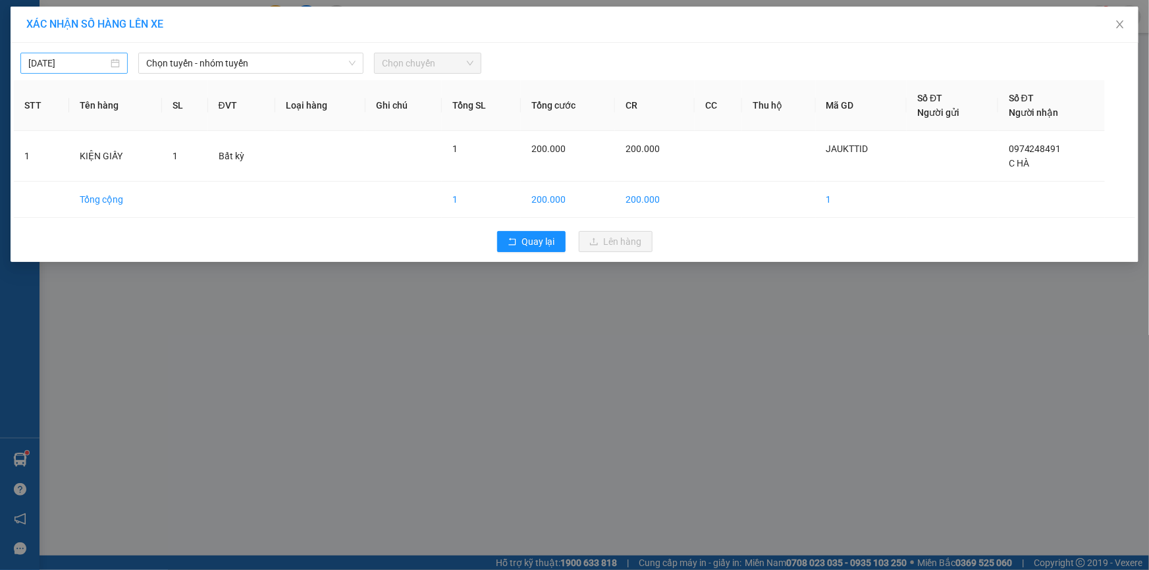
click at [83, 60] on input "[DATE]" at bounding box center [68, 63] width 80 height 14
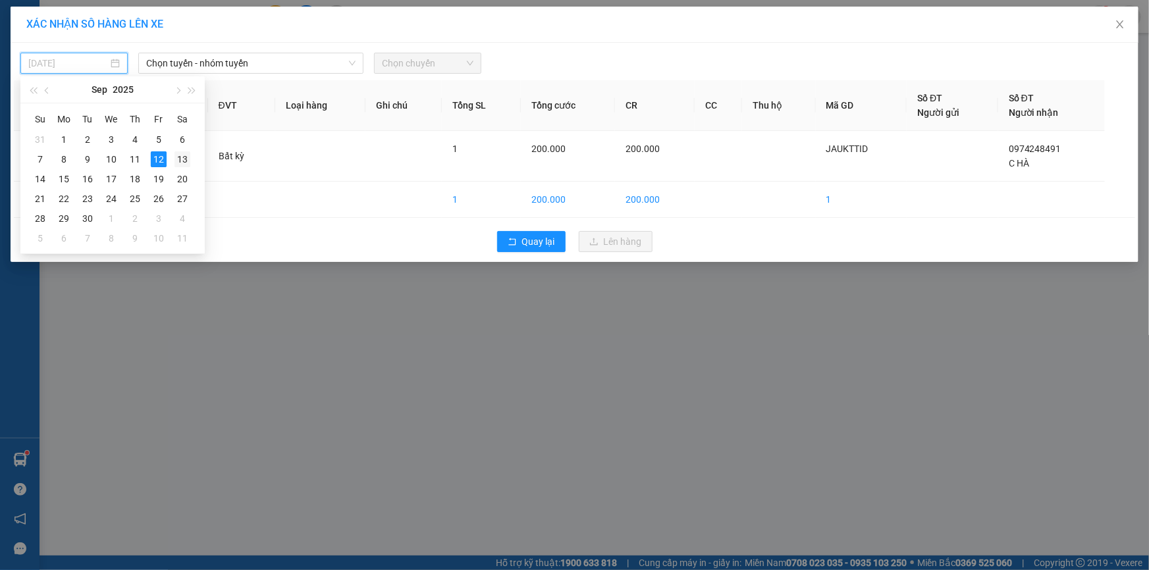
click at [181, 160] on div "13" at bounding box center [182, 159] width 16 height 16
type input "[DATE]"
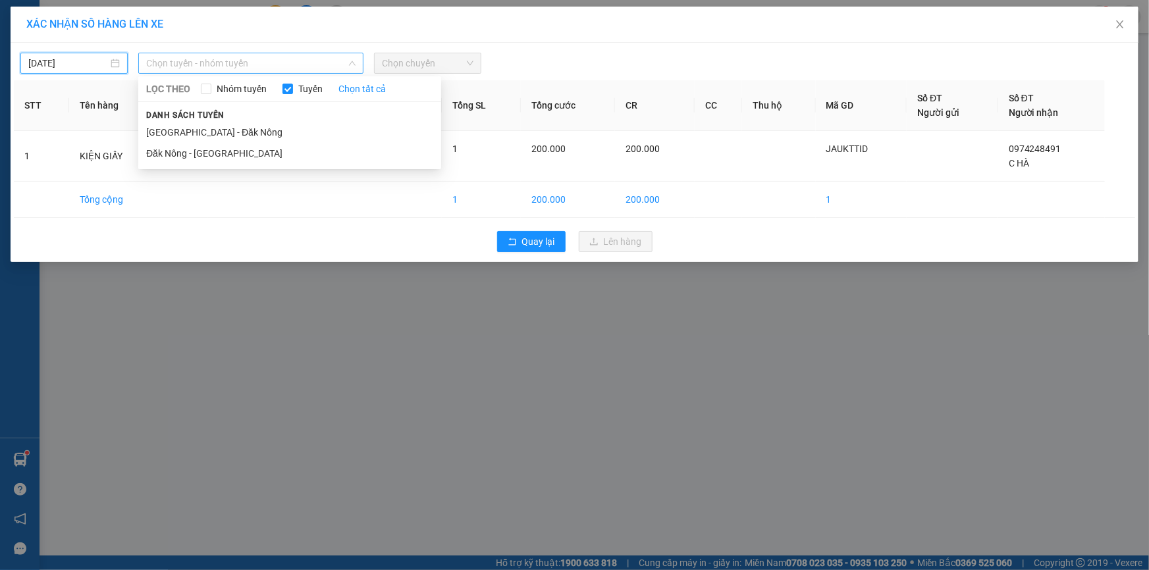
click at [205, 66] on span "Chọn tuyến - nhóm tuyến" at bounding box center [250, 63] width 209 height 20
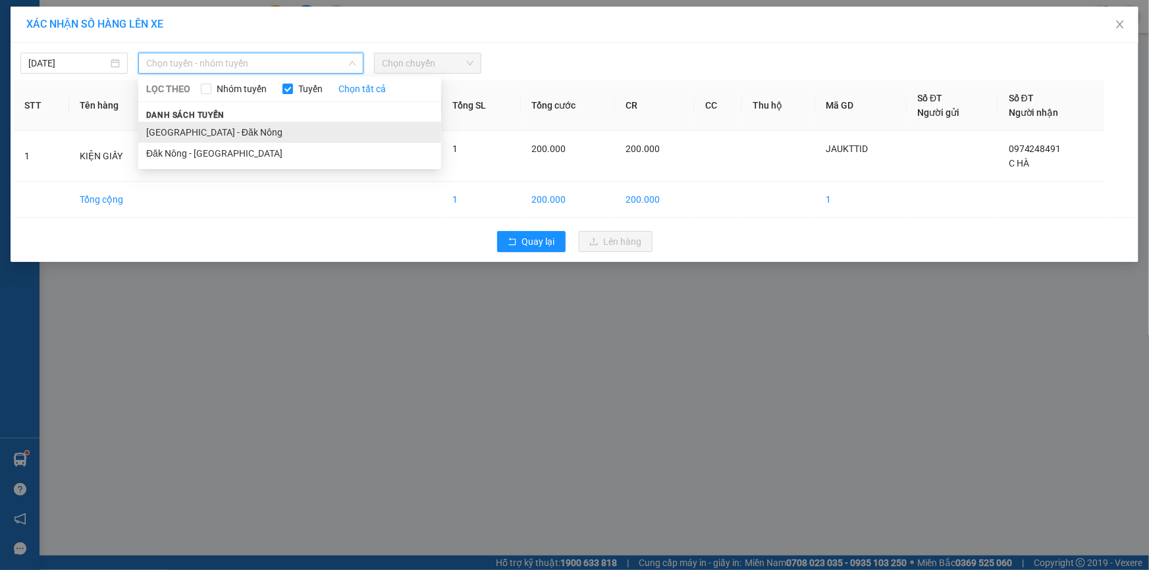
click at [182, 132] on li "[GEOGRAPHIC_DATA] - Đăk Nông" at bounding box center [289, 132] width 303 height 21
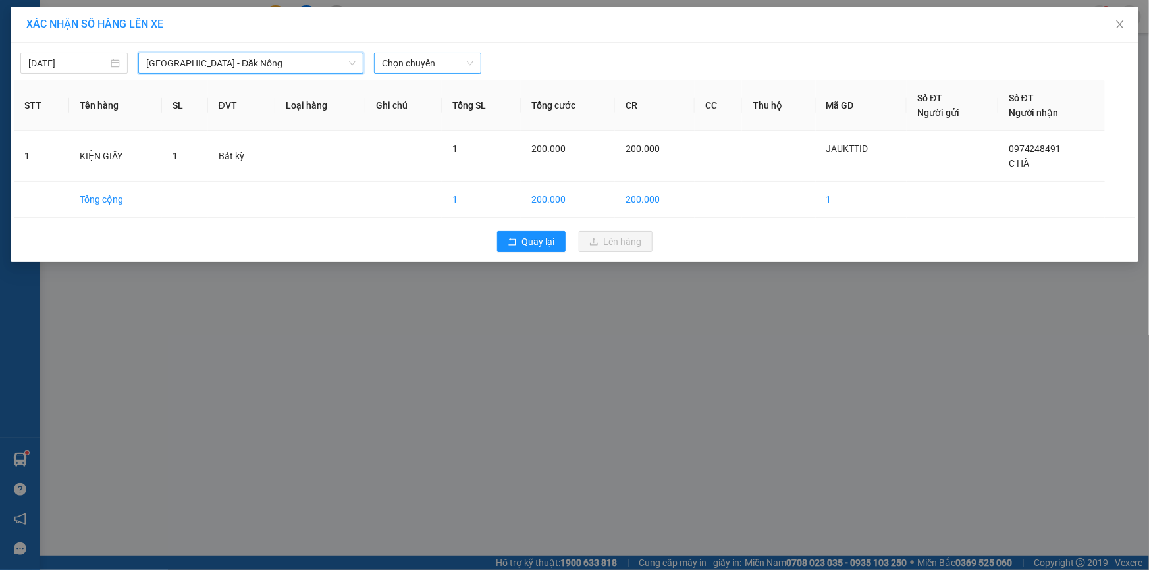
click at [424, 55] on span "Chọn chuyến" at bounding box center [427, 63] width 91 height 20
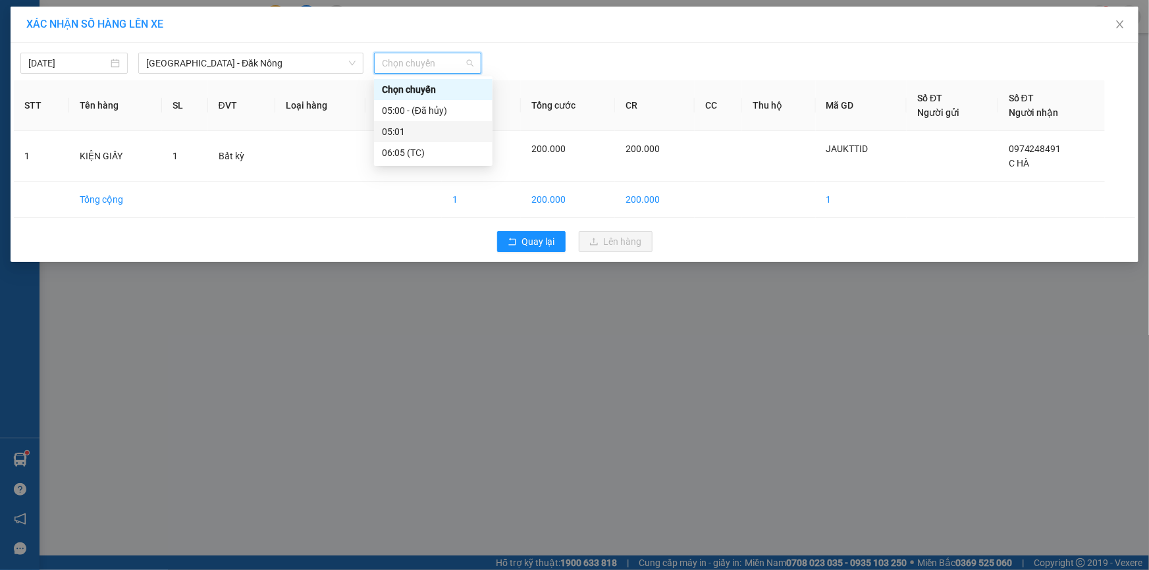
click at [410, 134] on div "05:01" at bounding box center [433, 131] width 103 height 14
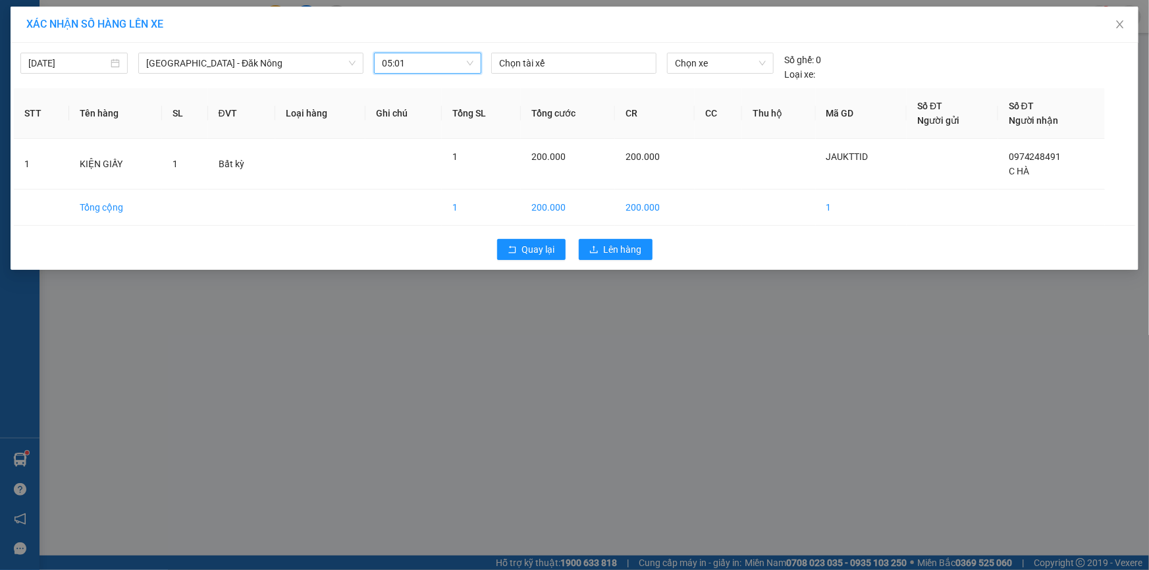
click at [569, 50] on div "[DATE] [GEOGRAPHIC_DATA] - [GEOGRAPHIC_DATA] Nông LỌC THEO Nhóm tuyến Tuyến Chọ…" at bounding box center [574, 64] width 1121 height 36
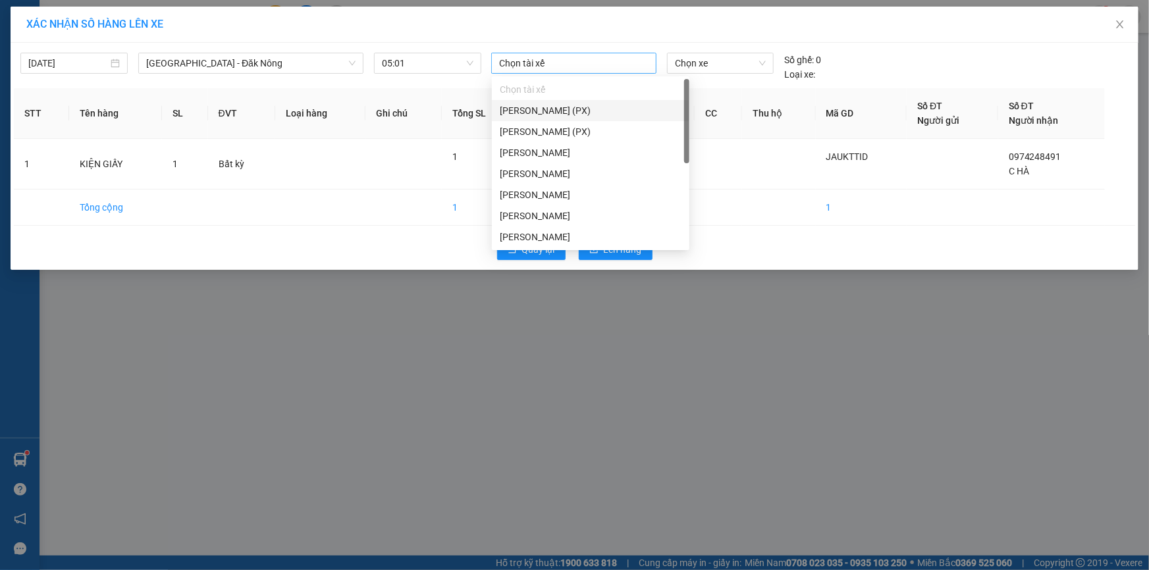
click at [569, 53] on div "Chọn tài xế" at bounding box center [573, 63] width 165 height 21
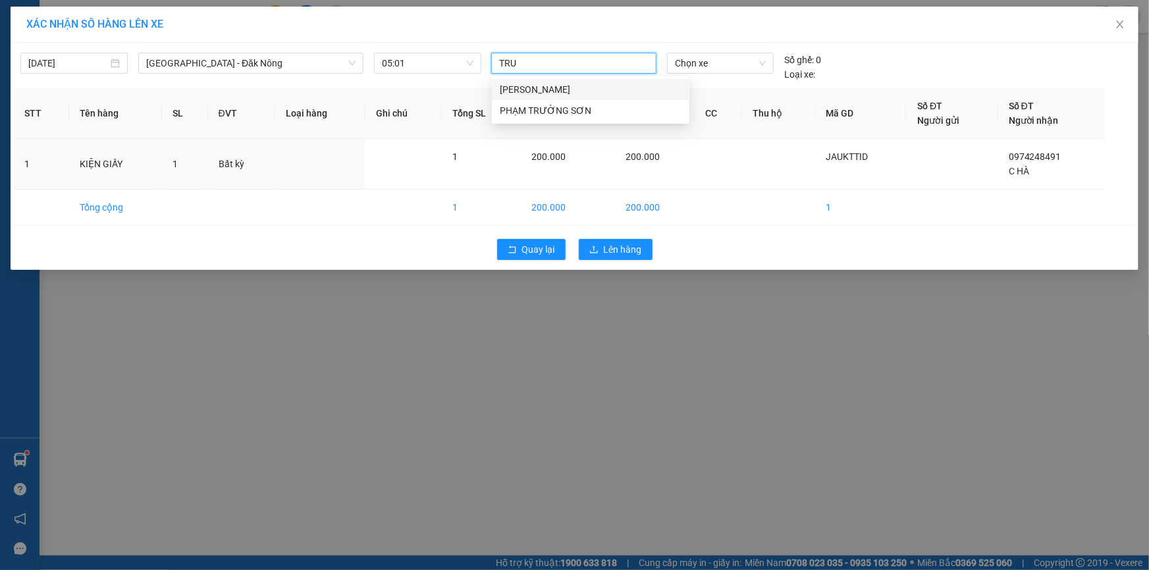
type input "TRUN"
click at [562, 86] on div "[PERSON_NAME]" at bounding box center [591, 89] width 182 height 14
type input "HUN"
click at [574, 92] on div "[PERSON_NAME]" at bounding box center [591, 89] width 182 height 14
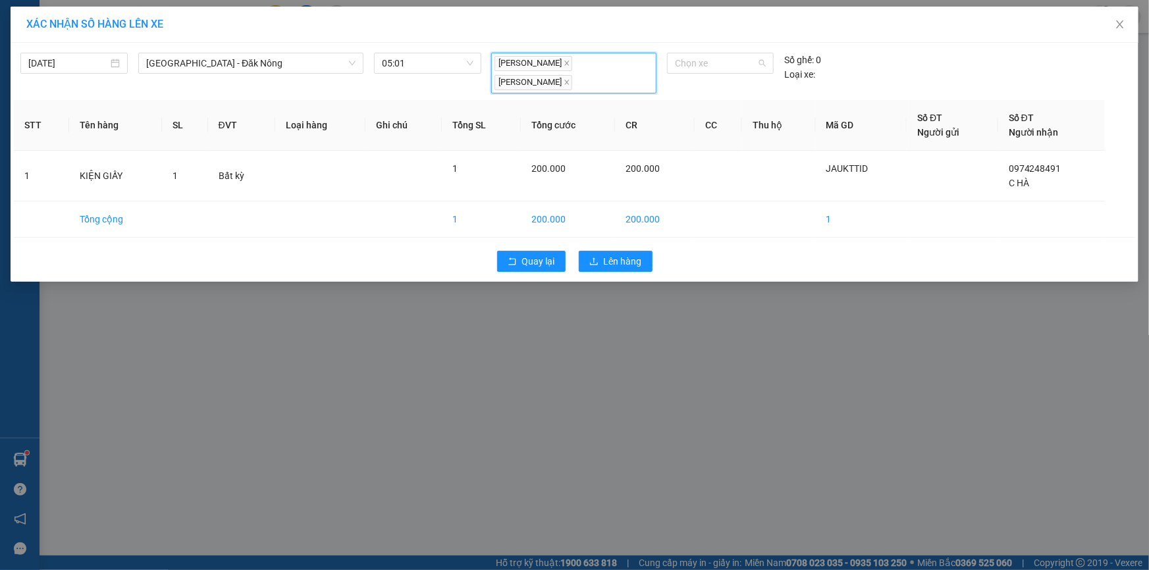
drag, startPoint x: 712, startPoint y: 55, endPoint x: 714, endPoint y: 84, distance: 29.0
click at [713, 55] on span "Chọn xe" at bounding box center [720, 63] width 91 height 20
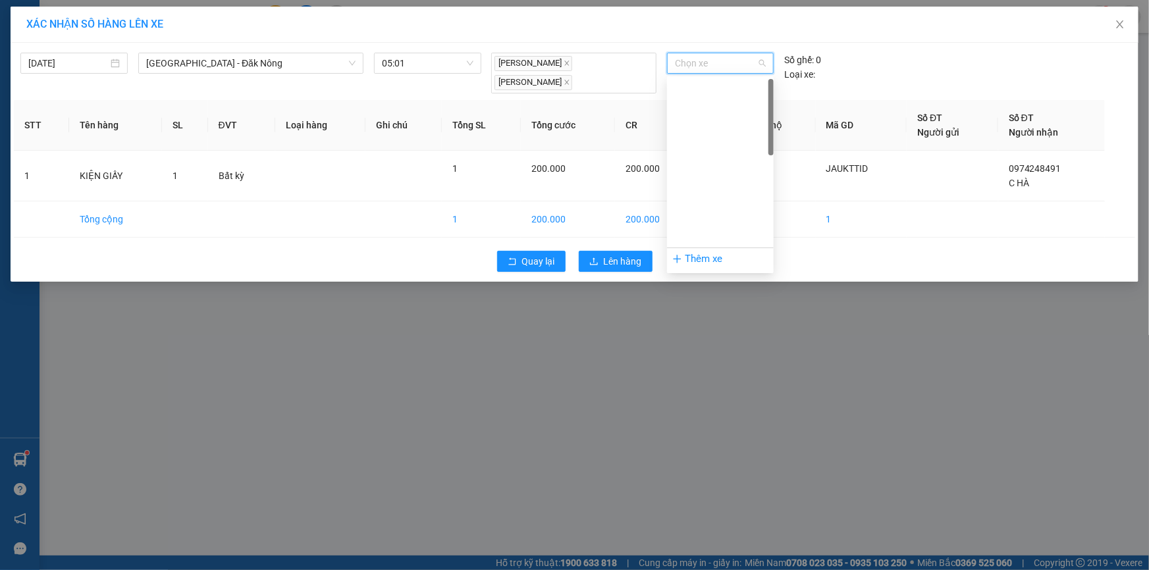
scroll to position [290, 0]
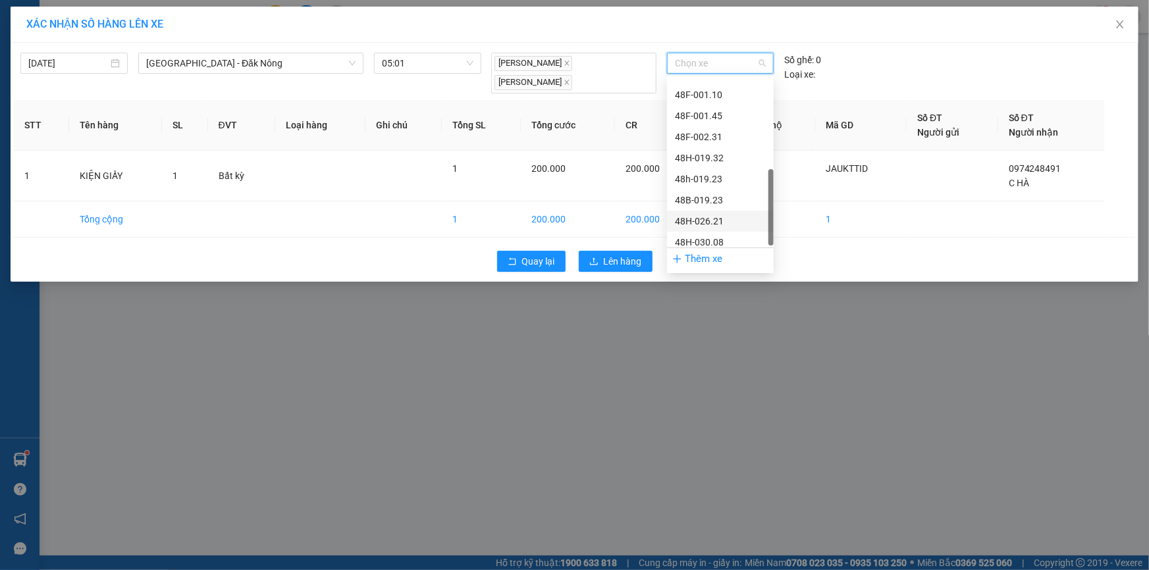
click at [725, 219] on div "48H-026.21" at bounding box center [720, 221] width 91 height 14
click at [705, 57] on span "48H-026.21" at bounding box center [720, 63] width 91 height 20
click at [715, 224] on div "48H-026.21" at bounding box center [720, 221] width 91 height 14
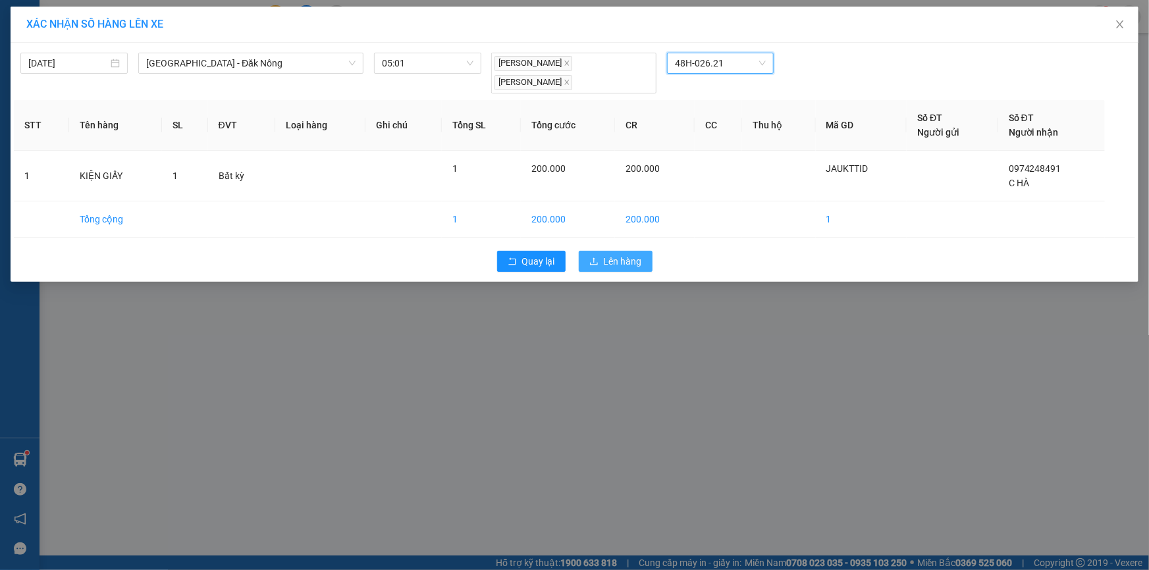
click at [619, 260] on span "Lên hàng" at bounding box center [623, 261] width 38 height 14
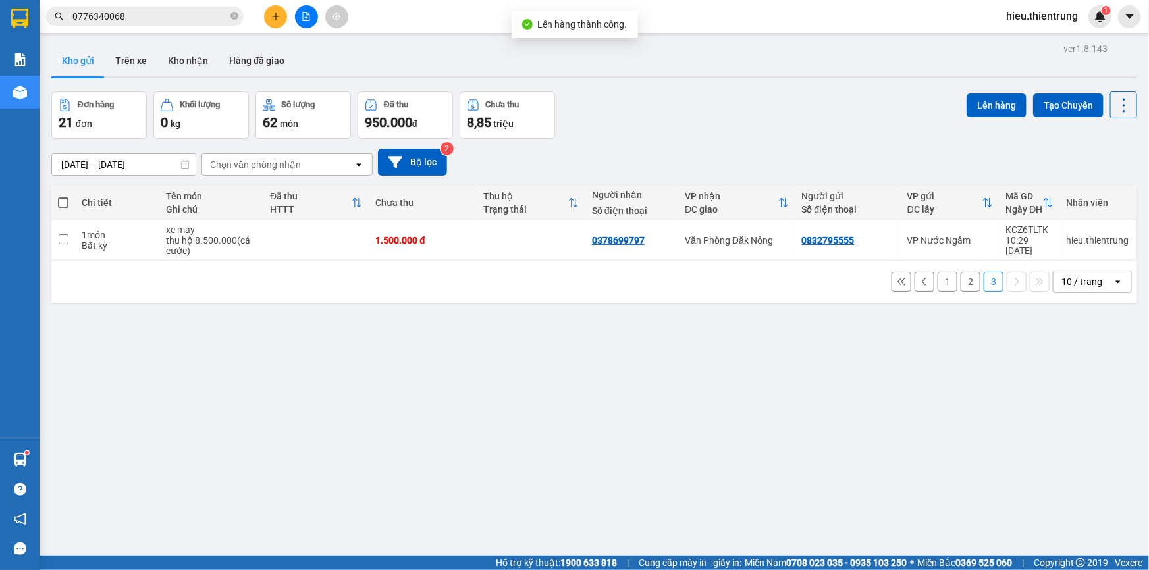
click at [960, 282] on button "2" at bounding box center [970, 282] width 20 height 20
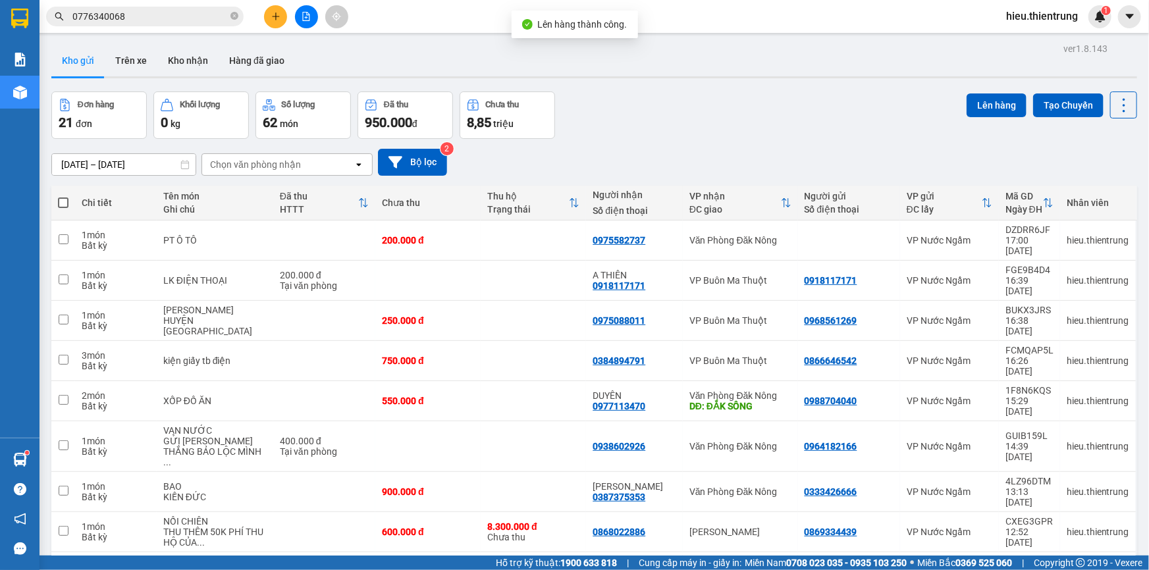
click at [68, 200] on th at bounding box center [63, 203] width 24 height 35
click at [65, 206] on span at bounding box center [63, 202] width 11 height 11
click at [63, 196] on input "checkbox" at bounding box center [63, 196] width 0 height 0
checkbox input "true"
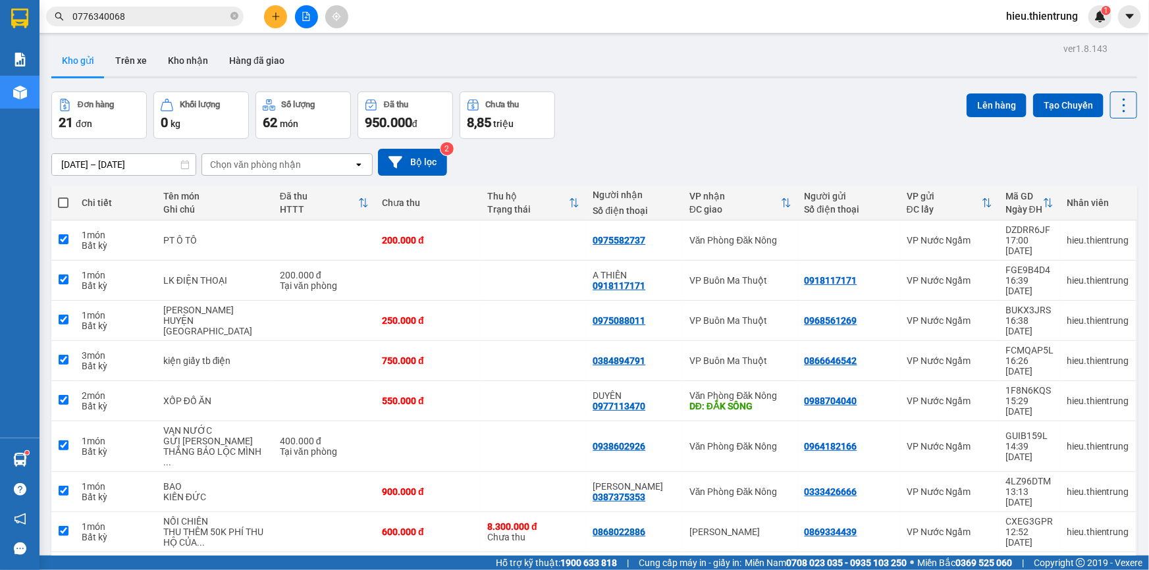
checkbox input "true"
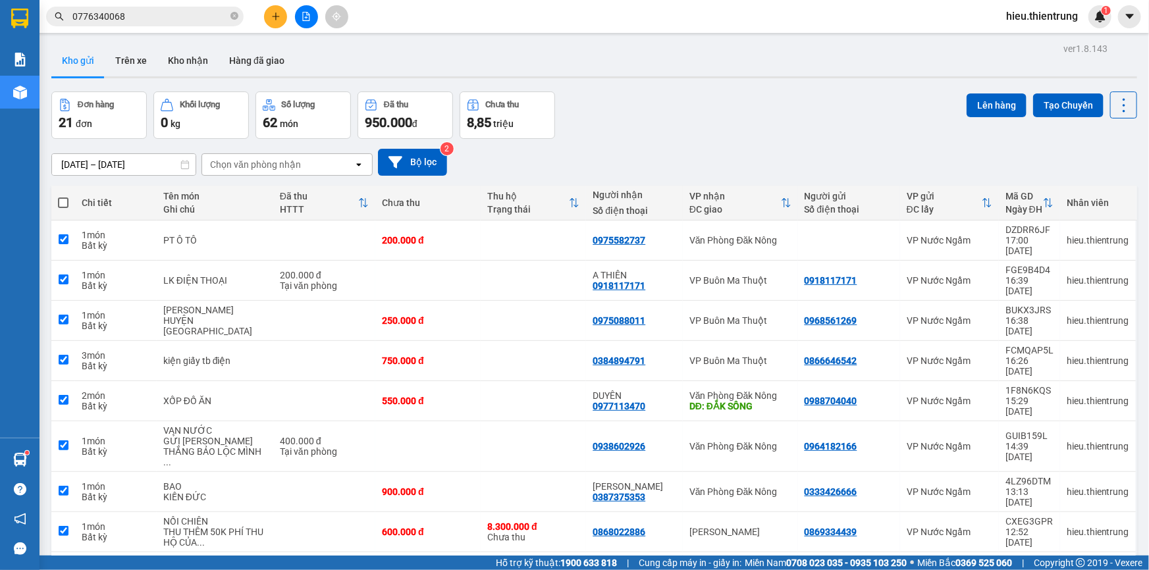
checkbox input "true"
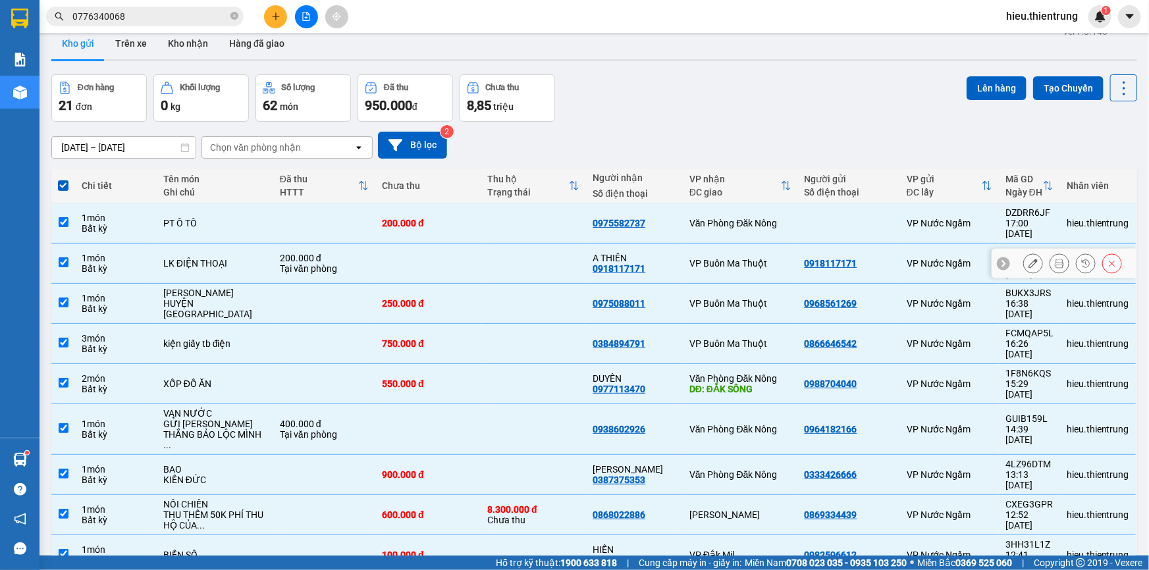
scroll to position [59, 0]
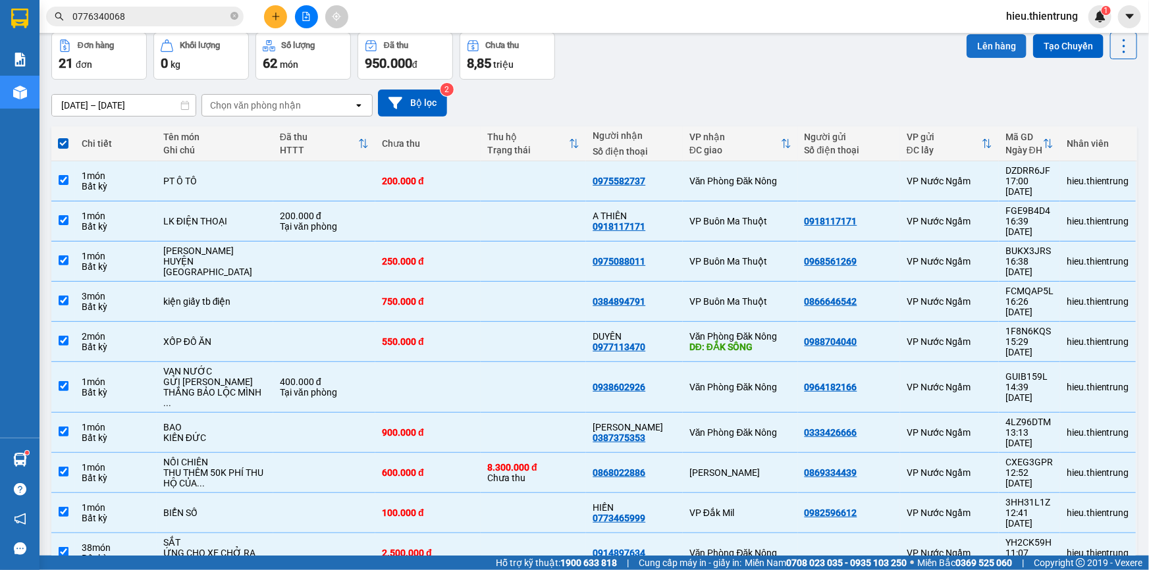
click at [985, 46] on button "Lên hàng" at bounding box center [996, 46] width 60 height 24
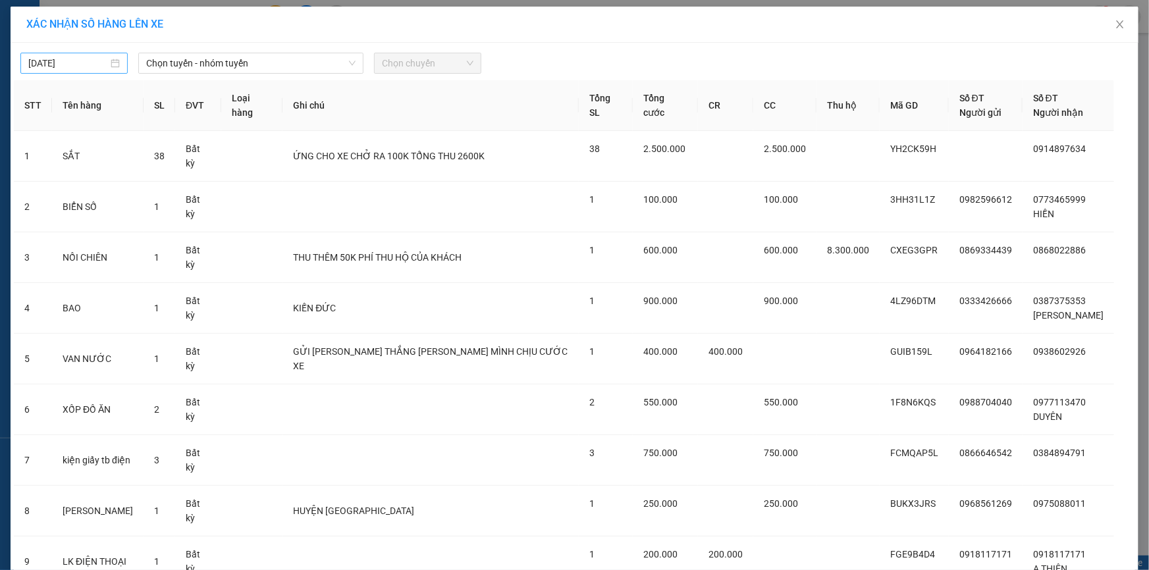
click at [90, 57] on input "[DATE]" at bounding box center [68, 63] width 80 height 14
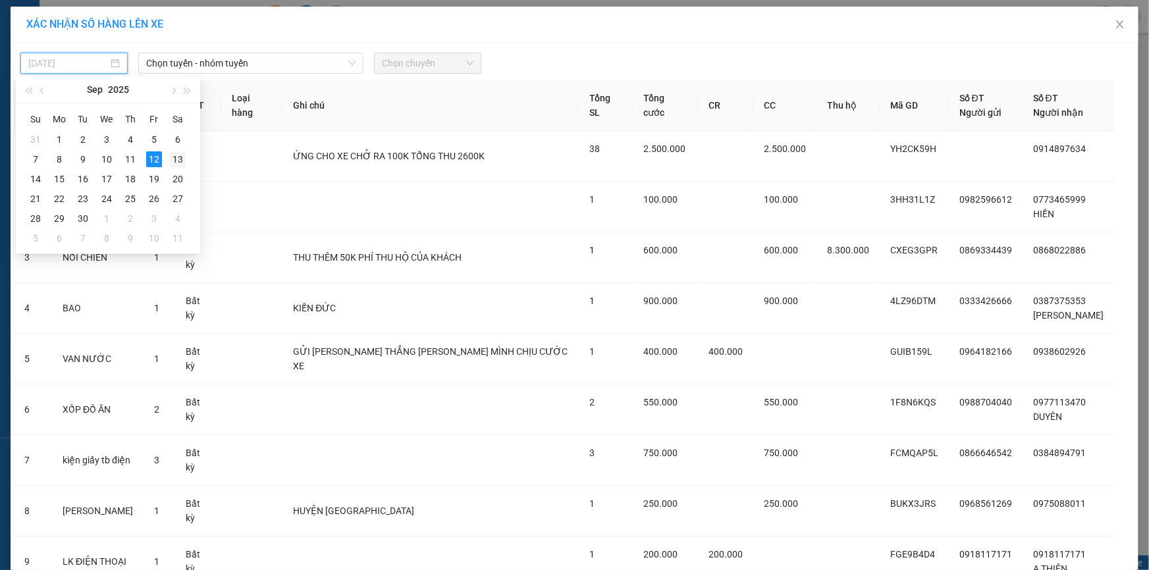
click at [172, 158] on div "13" at bounding box center [178, 159] width 16 height 16
type input "[DATE]"
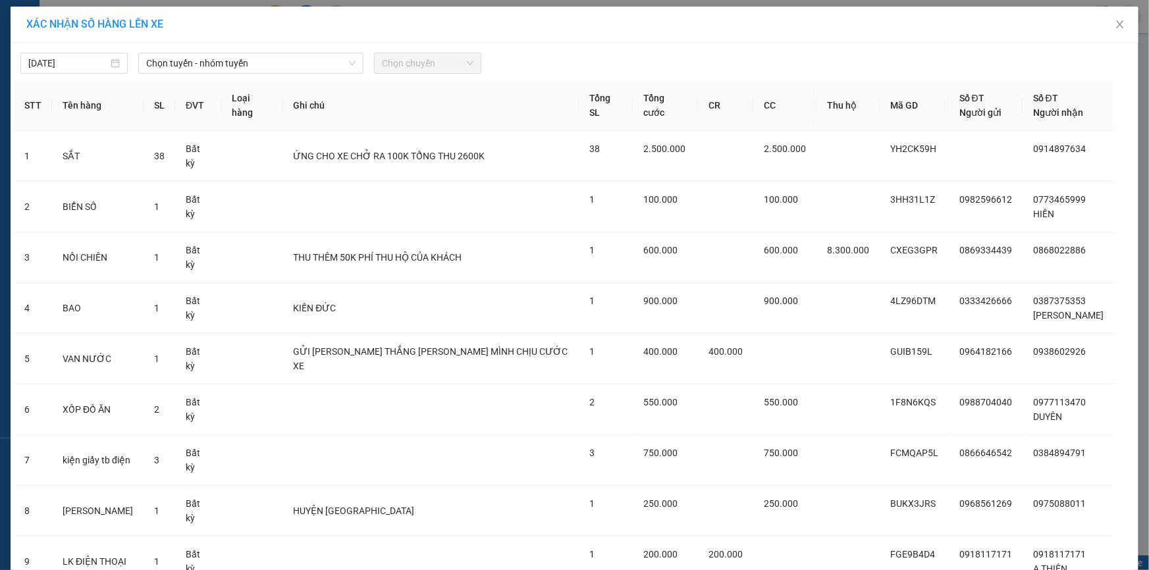
click at [228, 51] on div "[DATE] Chọn tuyến - nhóm tuyến Chọn chuyến" at bounding box center [574, 60] width 1121 height 28
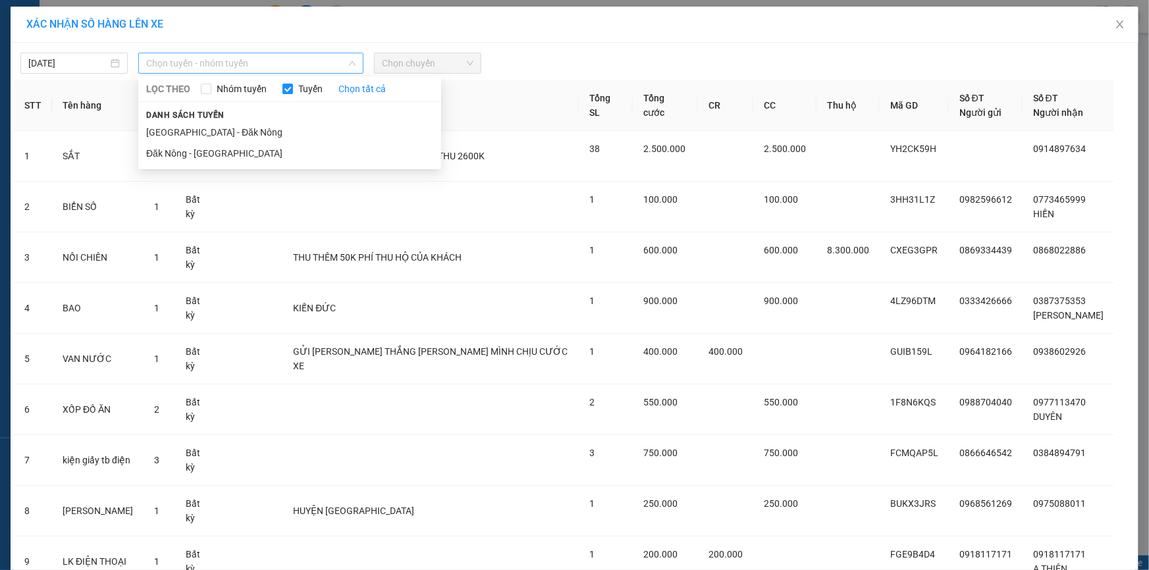
click at [226, 63] on span "Chọn tuyến - nhóm tuyến" at bounding box center [250, 63] width 209 height 20
click at [171, 128] on li "[GEOGRAPHIC_DATA] - Đăk Nông" at bounding box center [289, 132] width 303 height 21
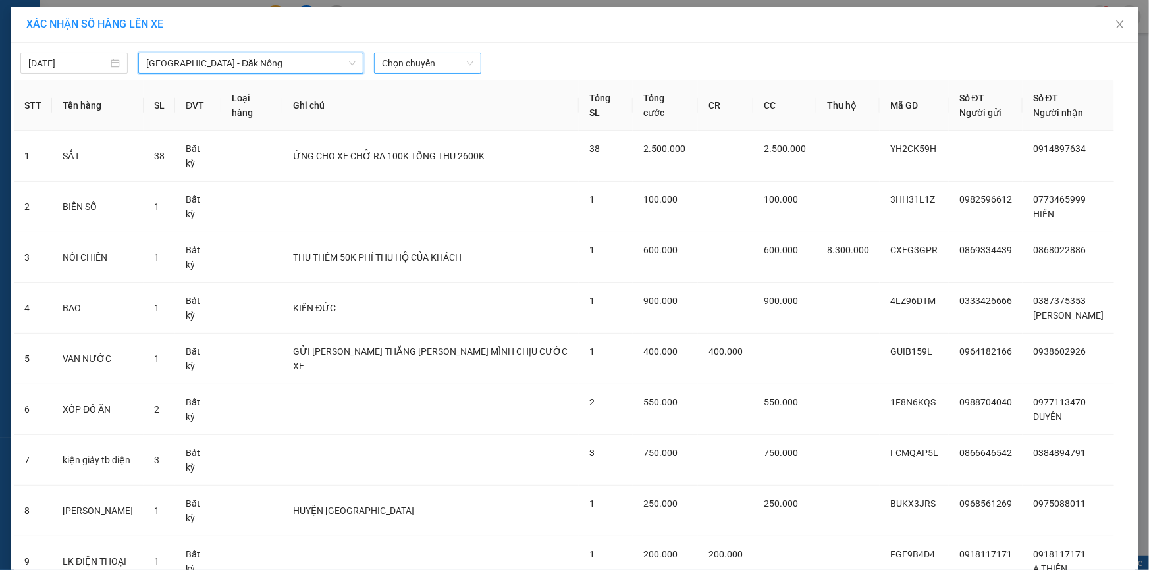
click at [441, 61] on span "Chọn chuyến" at bounding box center [427, 63] width 91 height 20
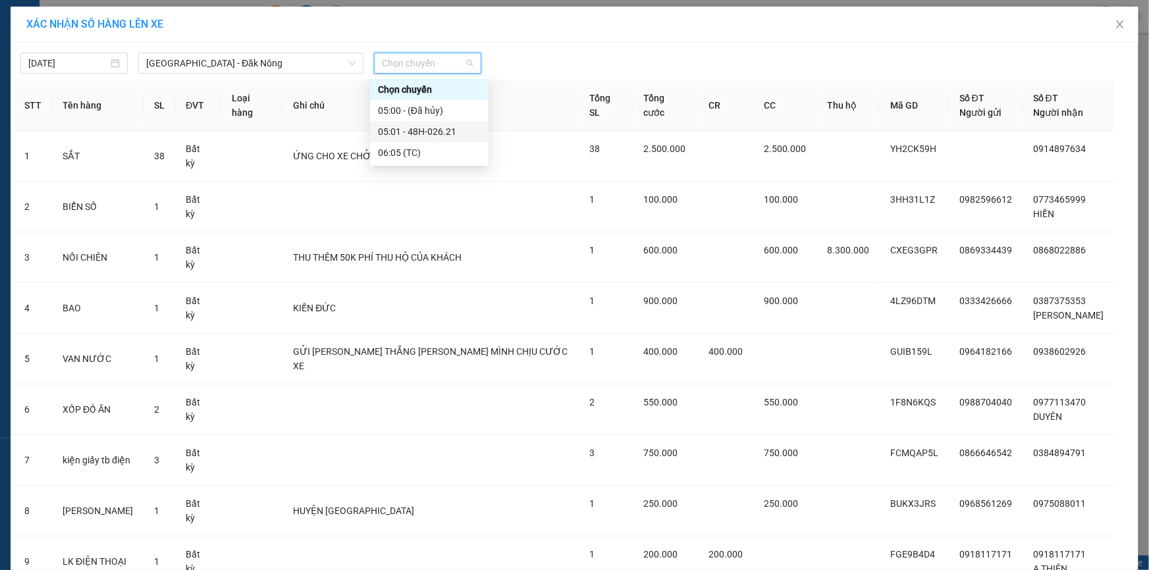
click at [434, 125] on div "05:01 - 48H-026.21" at bounding box center [429, 131] width 103 height 14
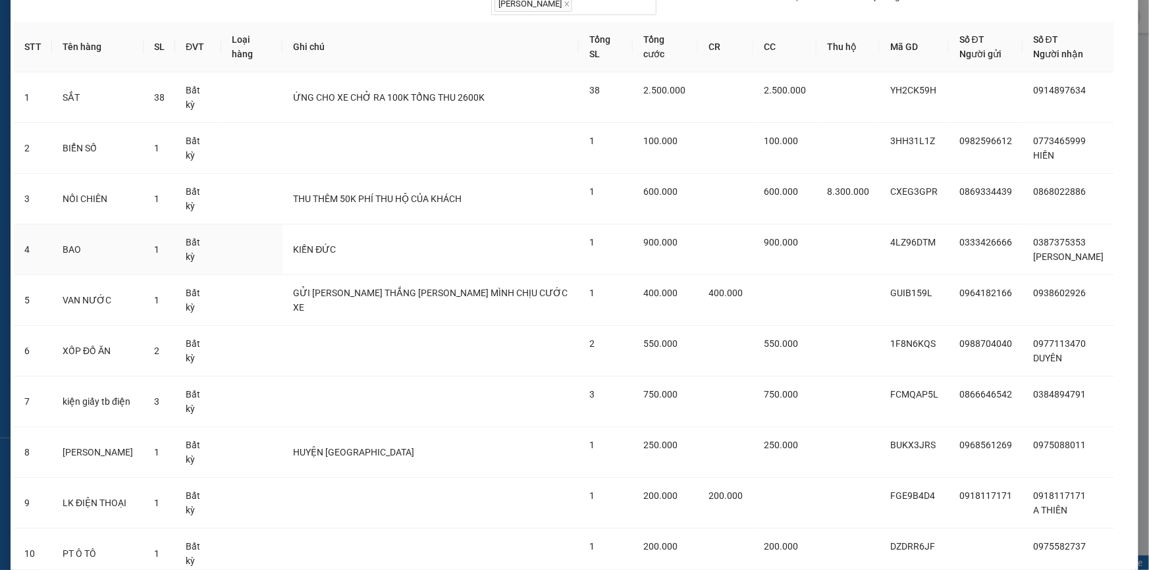
scroll to position [95, 0]
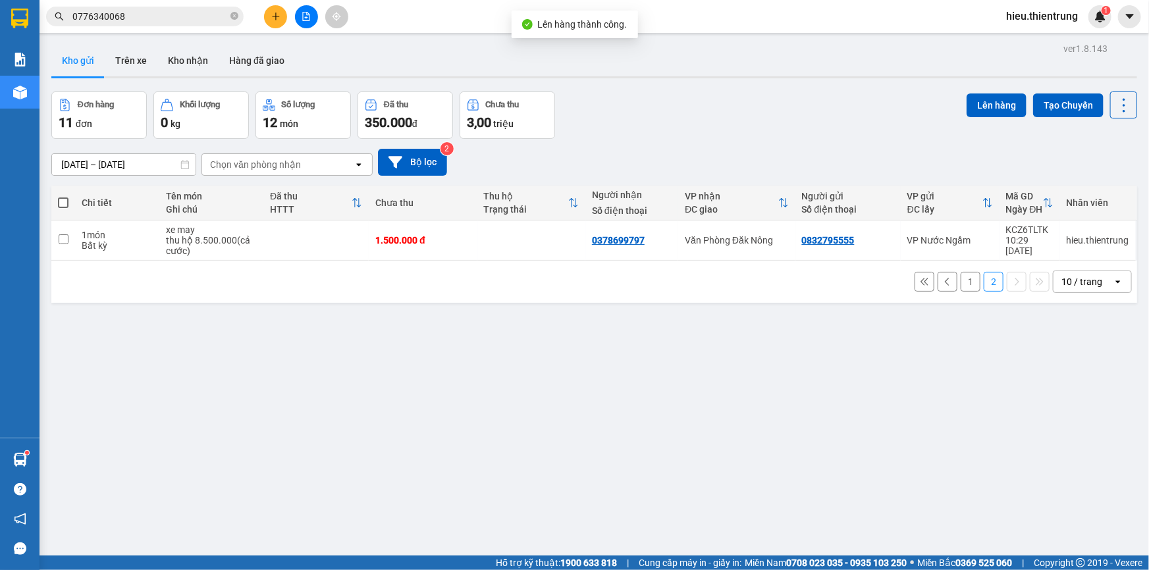
click at [964, 282] on button "1" at bounding box center [970, 282] width 20 height 20
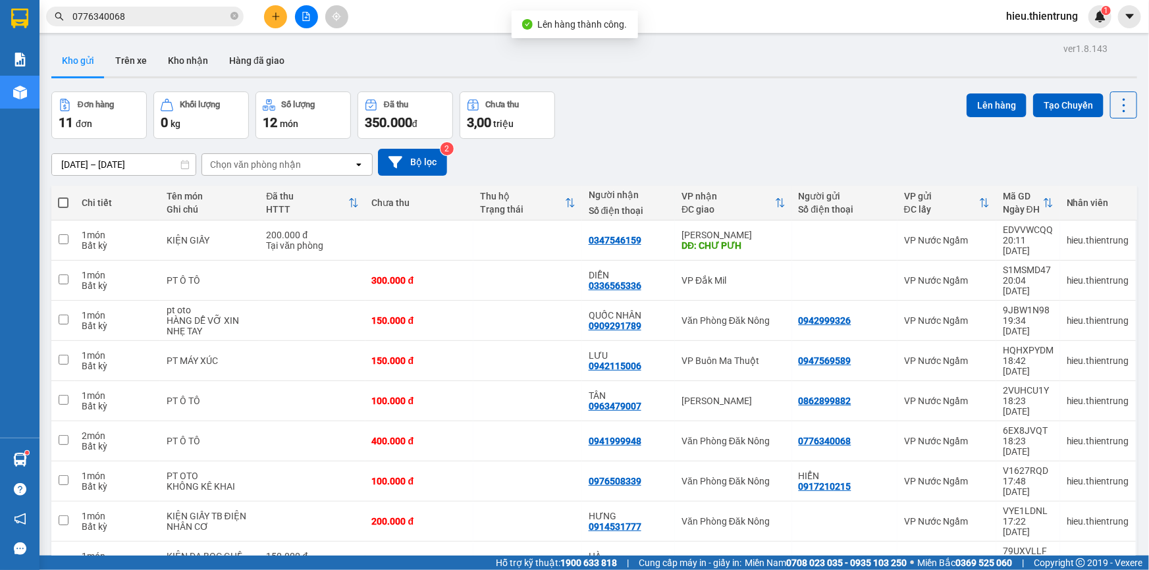
click at [66, 203] on span at bounding box center [63, 202] width 11 height 11
click at [63, 196] on input "checkbox" at bounding box center [63, 196] width 0 height 0
checkbox input "true"
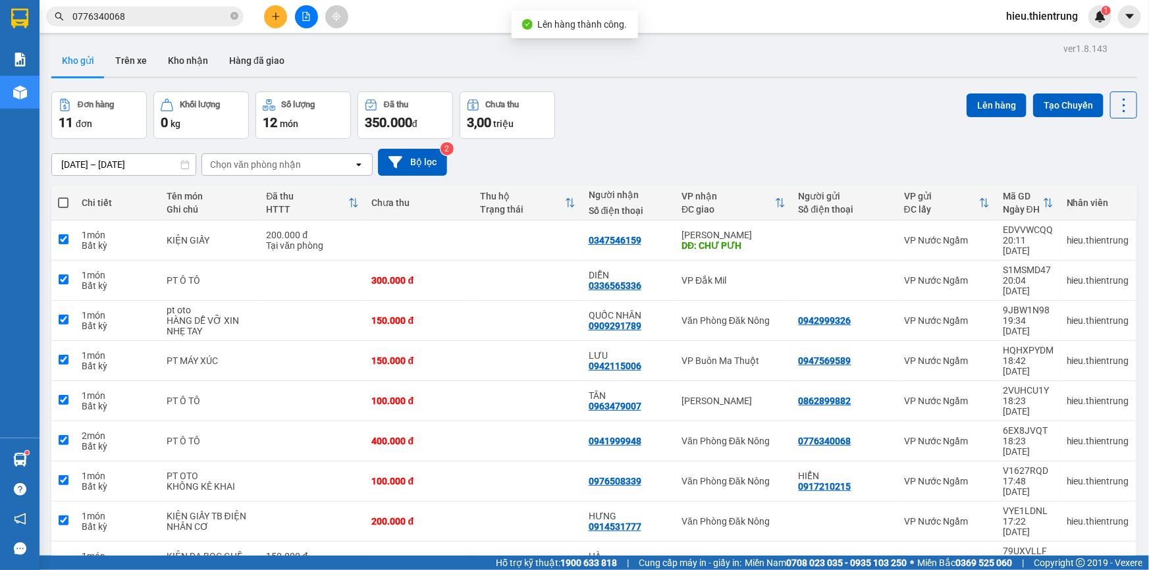
checkbox input "true"
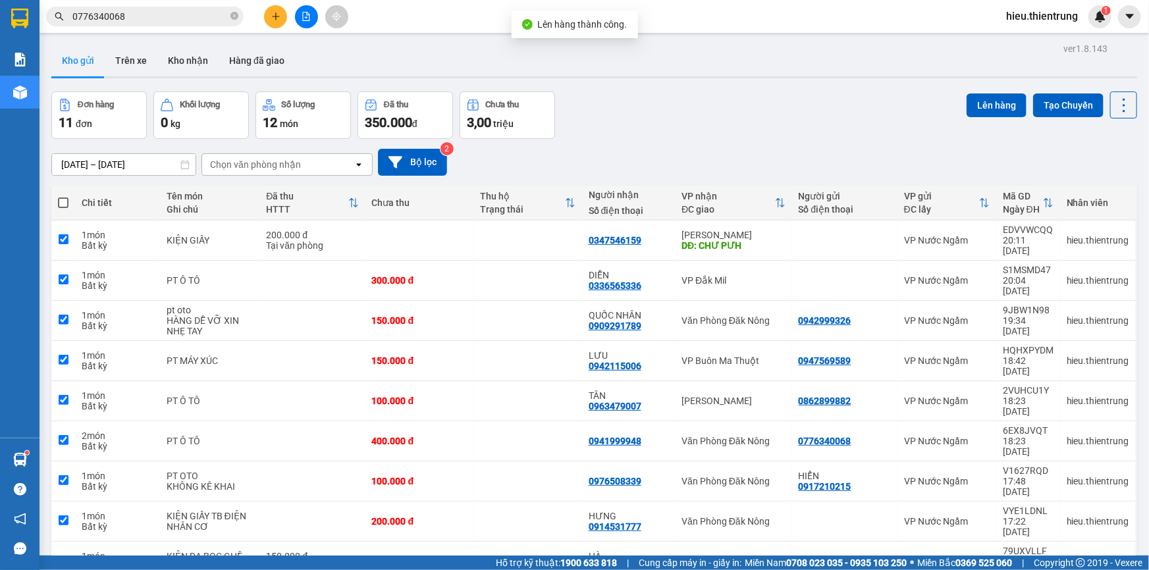
checkbox input "true"
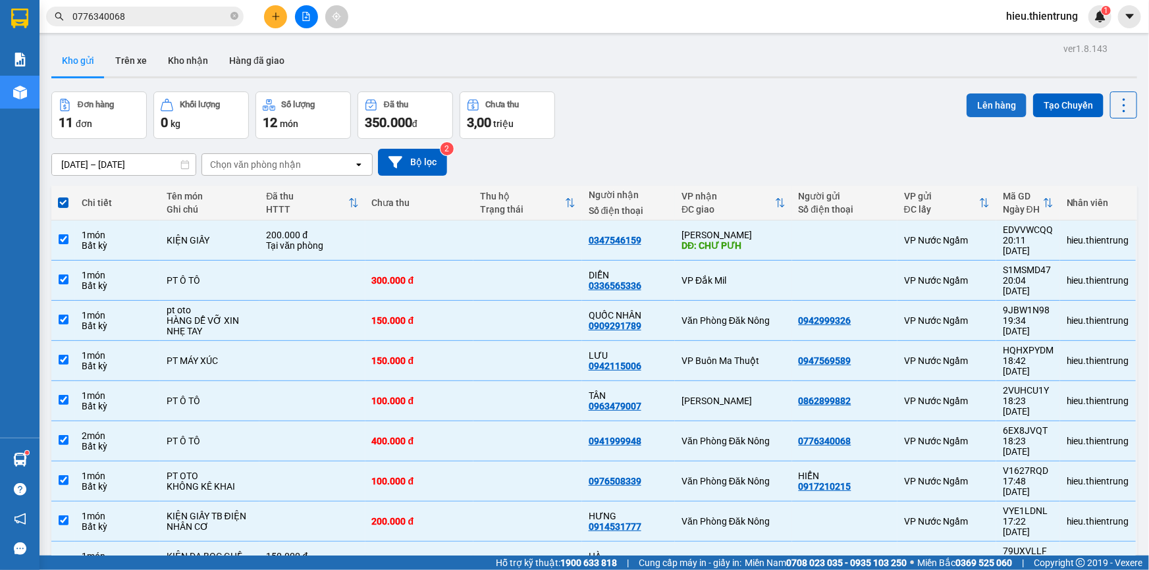
click at [1000, 103] on button "Lên hàng" at bounding box center [996, 105] width 60 height 24
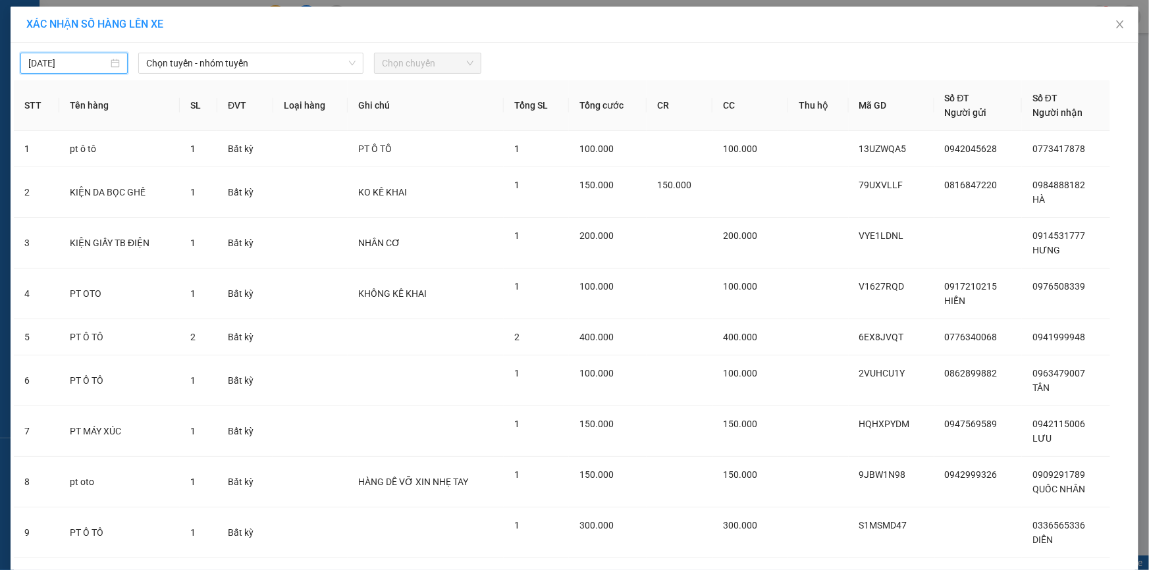
click at [101, 59] on input "[DATE]" at bounding box center [68, 63] width 80 height 14
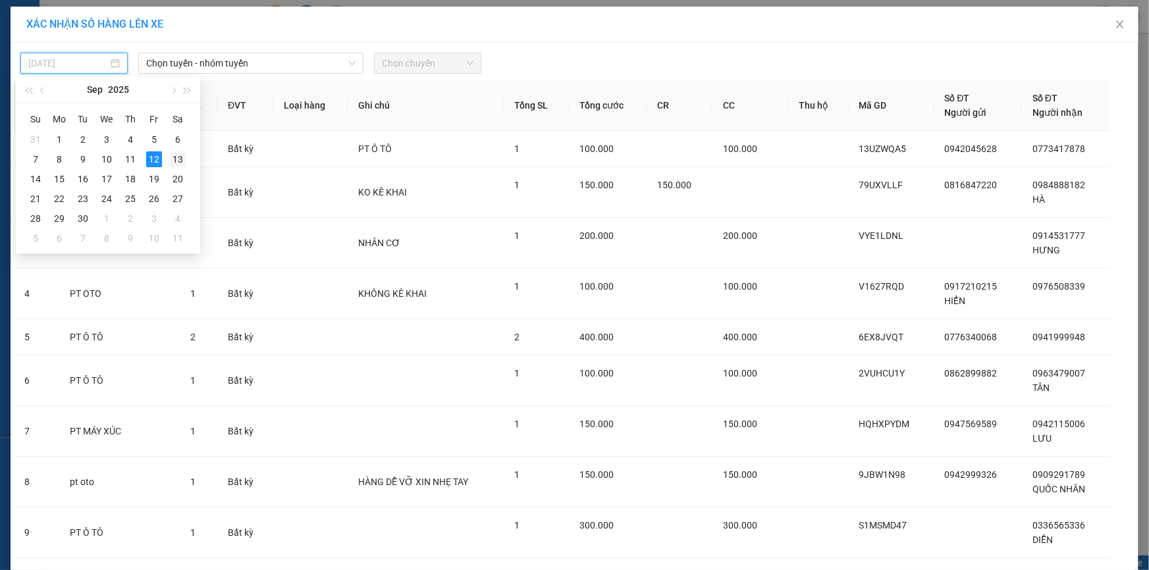
click at [187, 159] on td "13" at bounding box center [178, 159] width 24 height 20
type input "[DATE]"
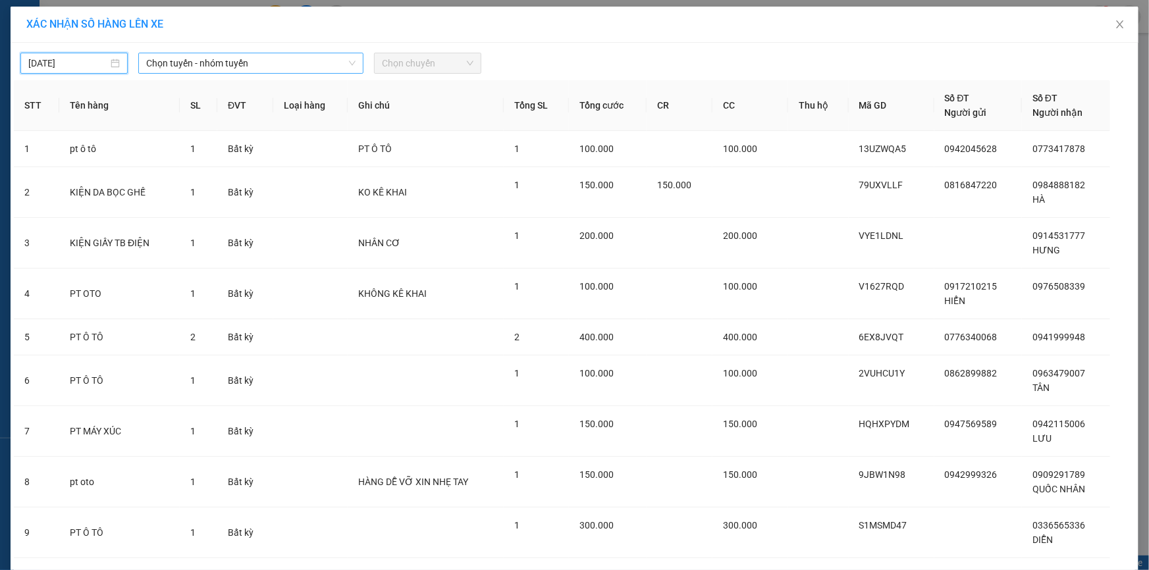
click at [224, 58] on span "Chọn tuyến - nhóm tuyến" at bounding box center [250, 63] width 209 height 20
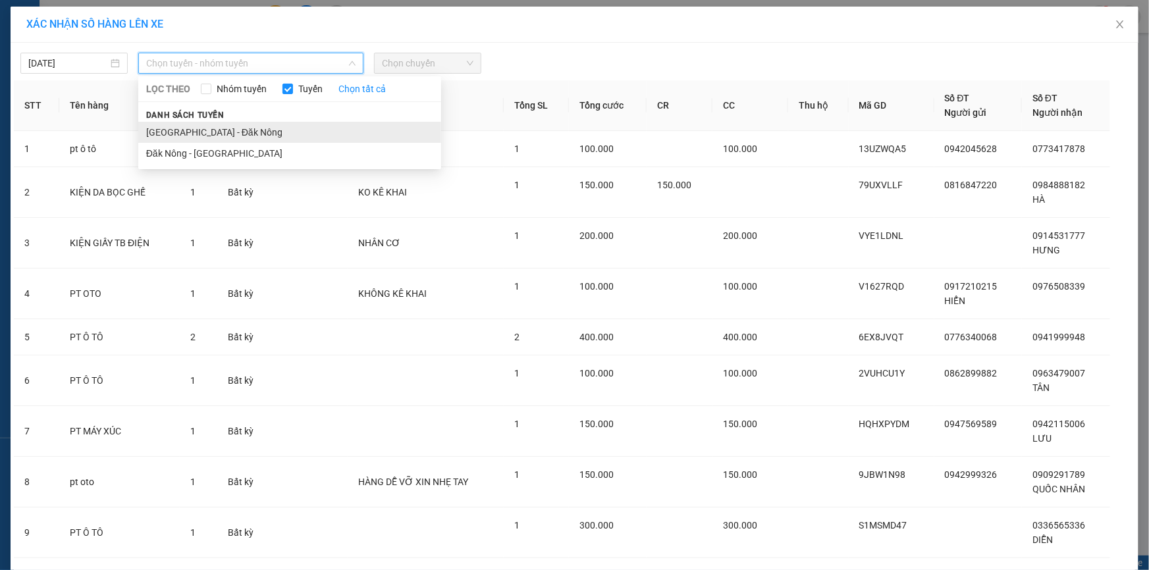
click at [204, 132] on li "[GEOGRAPHIC_DATA] - Đăk Nông" at bounding box center [289, 132] width 303 height 21
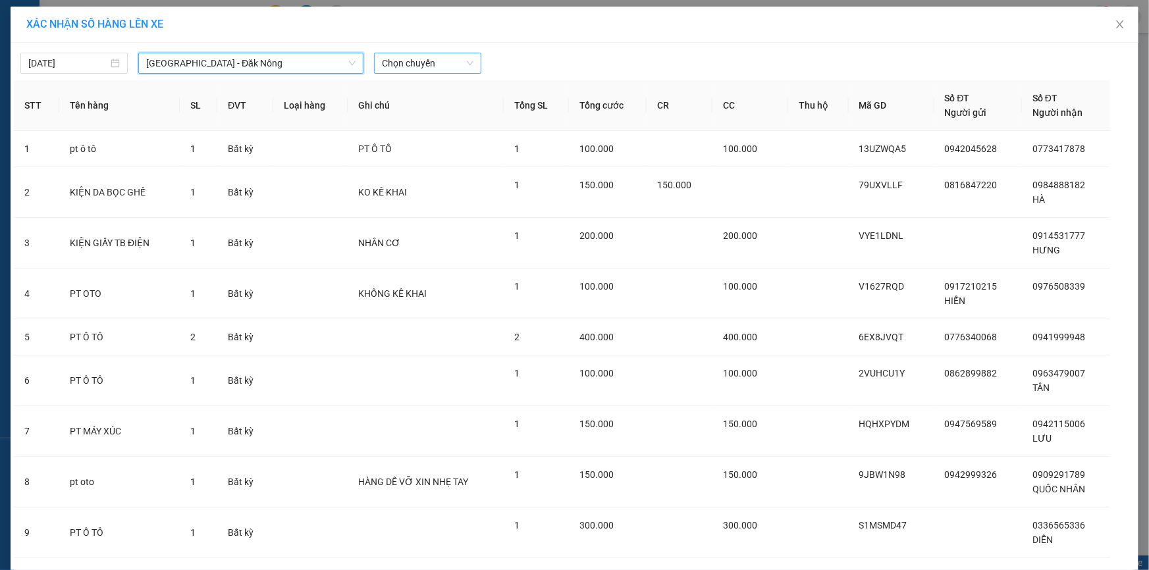
click at [413, 58] on span "Chọn chuyến" at bounding box center [427, 63] width 91 height 20
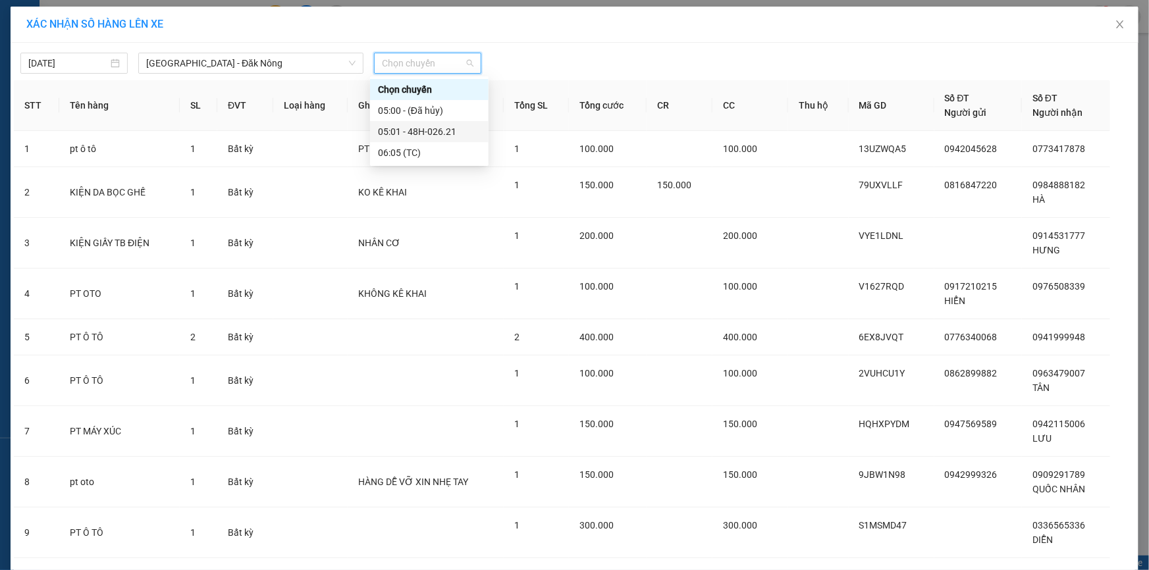
click at [423, 128] on div "05:01 - 48H-026.21" at bounding box center [429, 131] width 103 height 14
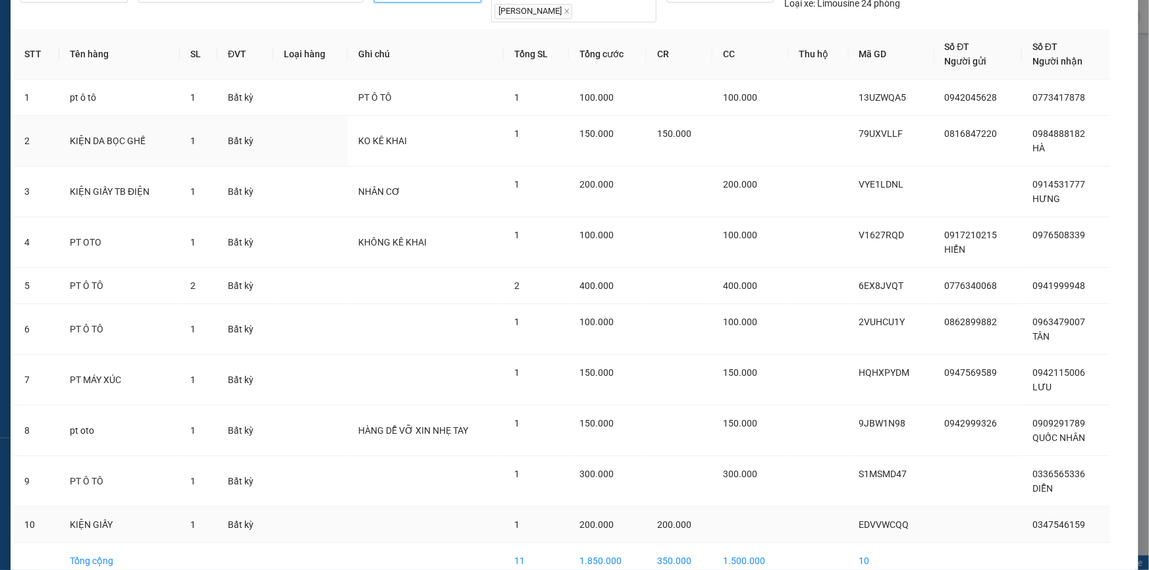
scroll to position [138, 0]
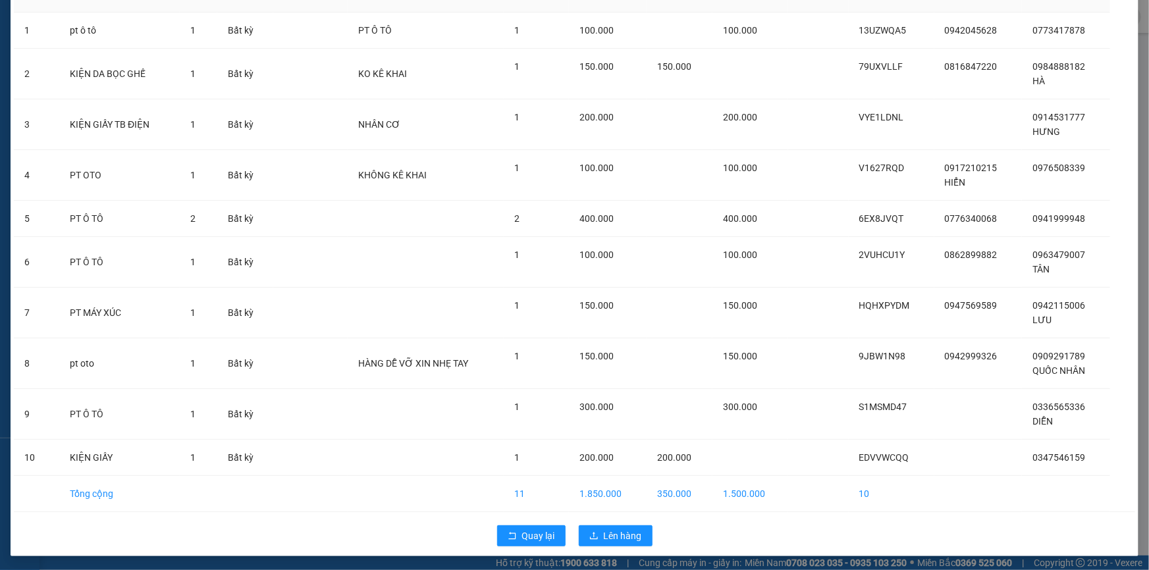
click at [611, 519] on div "Quay lại Lên hàng" at bounding box center [574, 536] width 1121 height 34
click at [606, 530] on span "Lên hàng" at bounding box center [623, 536] width 38 height 14
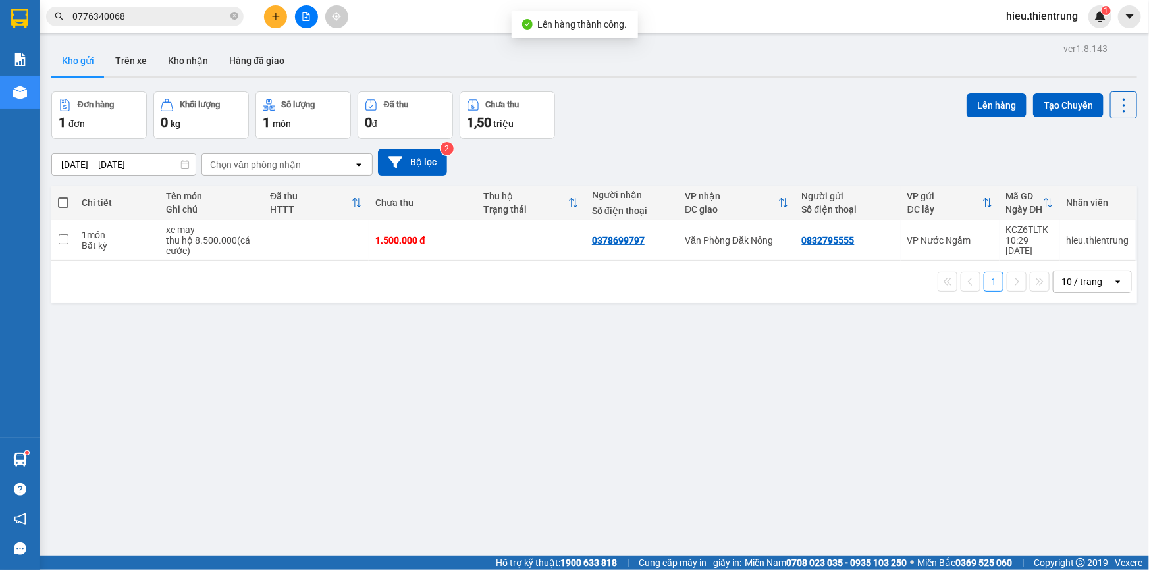
click at [309, 19] on icon "file-add" at bounding box center [306, 16] width 7 height 9
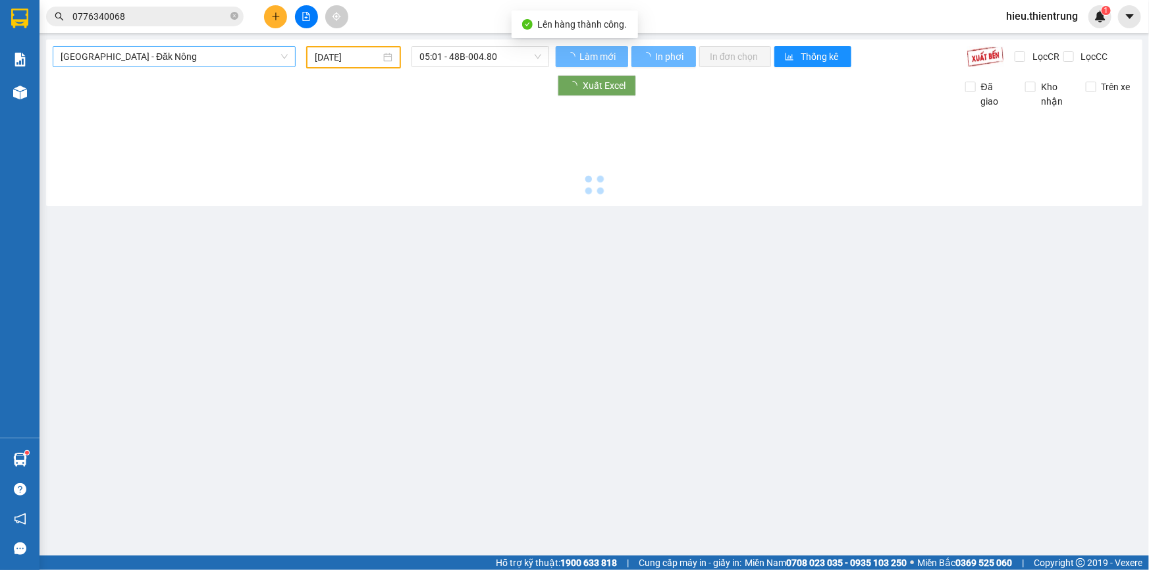
click at [151, 55] on span "[GEOGRAPHIC_DATA] - Đăk Nông" at bounding box center [174, 57] width 227 height 20
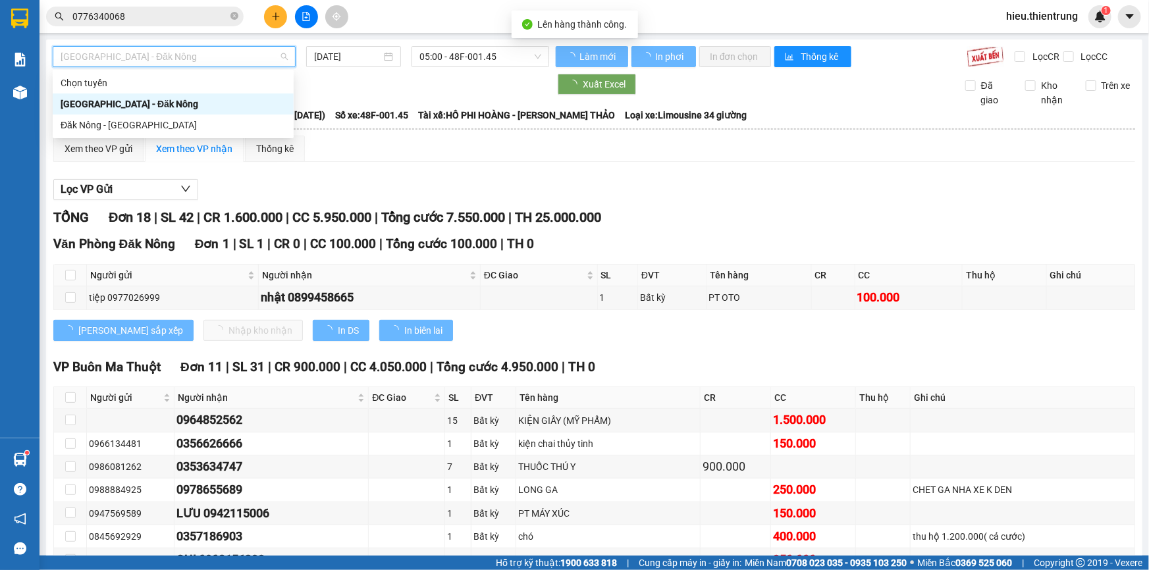
click at [125, 111] on div "[GEOGRAPHIC_DATA] - Đăk Nông" at bounding box center [173, 104] width 225 height 14
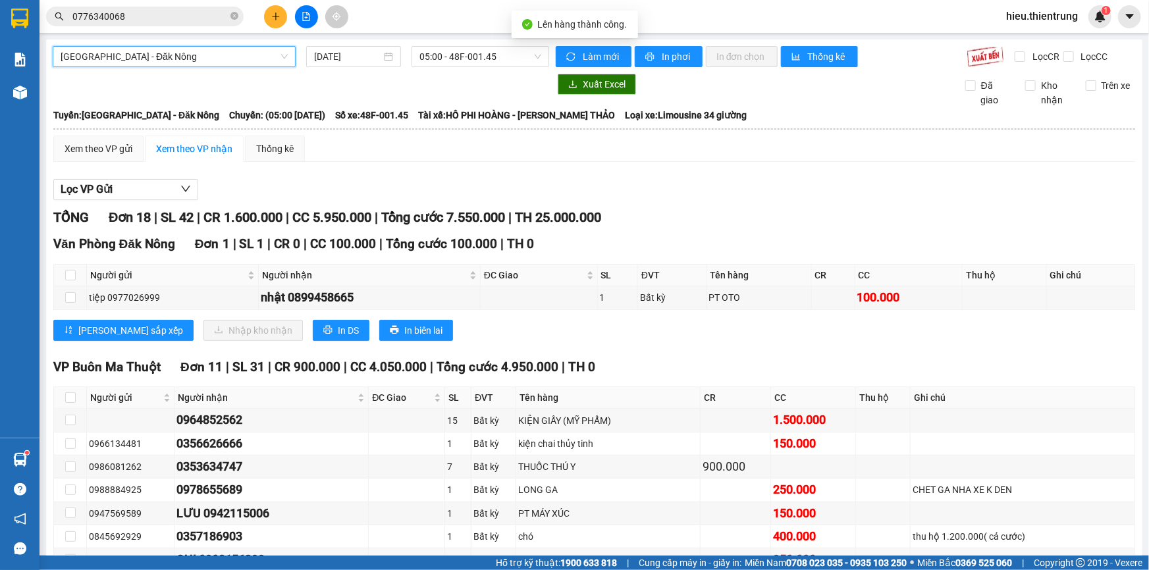
click at [348, 41] on div "[GEOGRAPHIC_DATA] - [GEOGRAPHIC_DATA] - [GEOGRAPHIC_DATA] Nông [DATE] 05:00 - 4…" at bounding box center [594, 501] width 1096 height 925
drag, startPoint x: 355, startPoint y: 51, endPoint x: 379, endPoint y: 67, distance: 28.8
click at [355, 51] on input "[DATE]" at bounding box center [347, 56] width 67 height 14
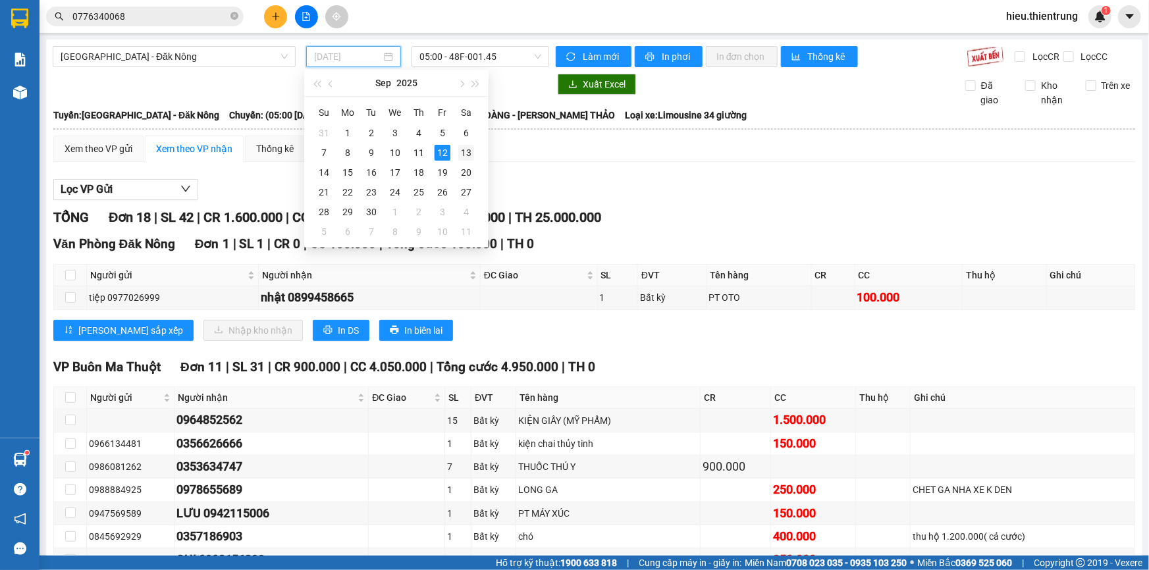
click at [461, 153] on div "13" at bounding box center [466, 153] width 16 height 16
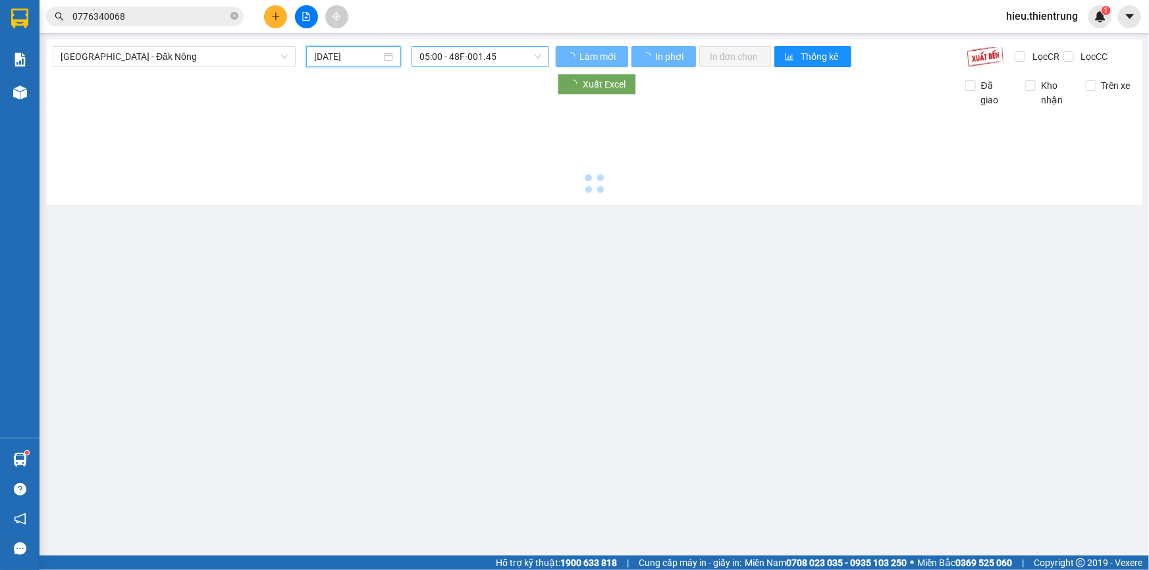
type input "[DATE]"
click at [468, 57] on span "05:00 - 48F-001.45" at bounding box center [480, 57] width 122 height 20
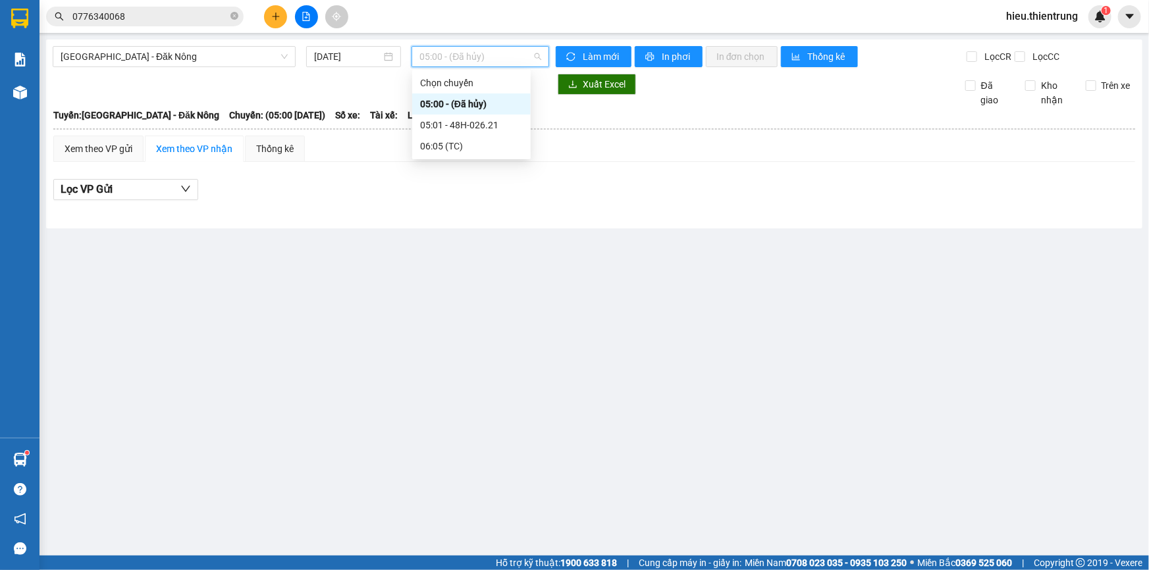
click at [473, 122] on div "05:01 - 48H-026.21" at bounding box center [471, 125] width 103 height 14
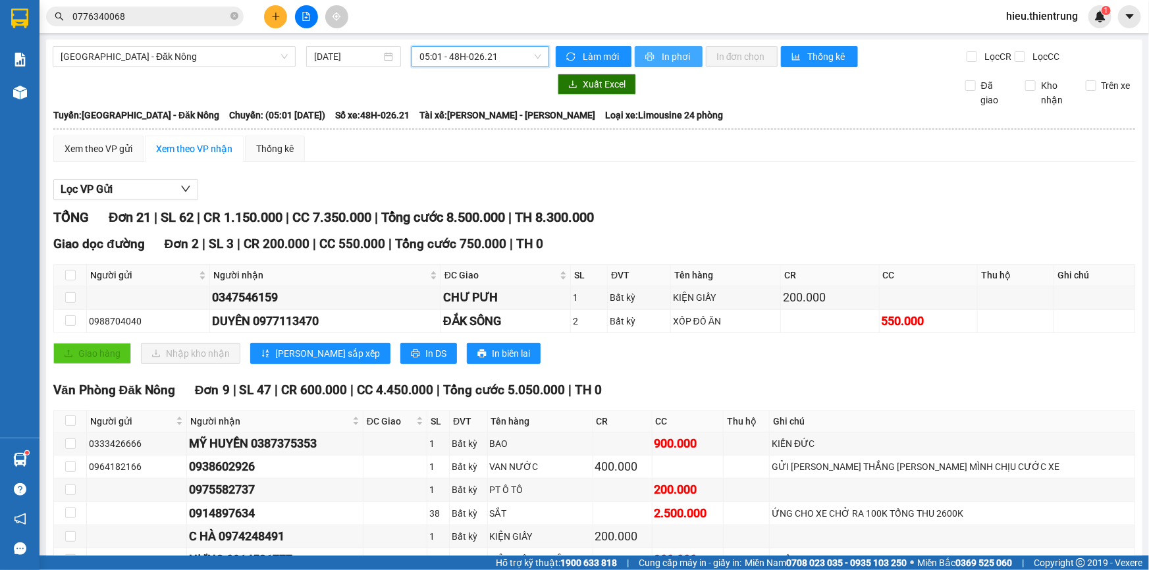
click at [664, 61] on span "In phơi" at bounding box center [676, 56] width 30 height 14
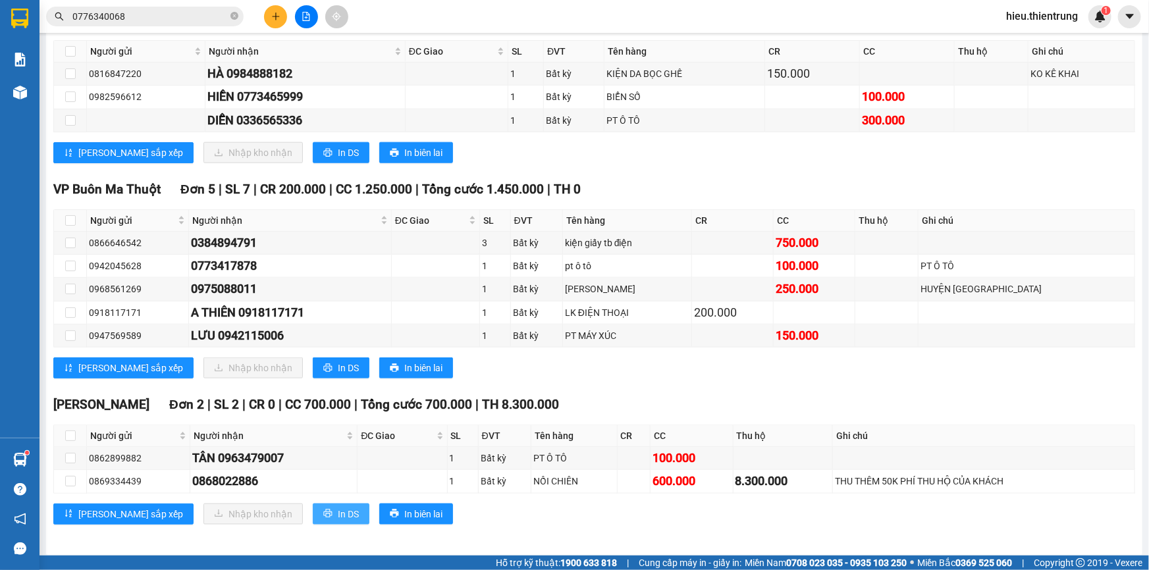
scroll to position [681, 0]
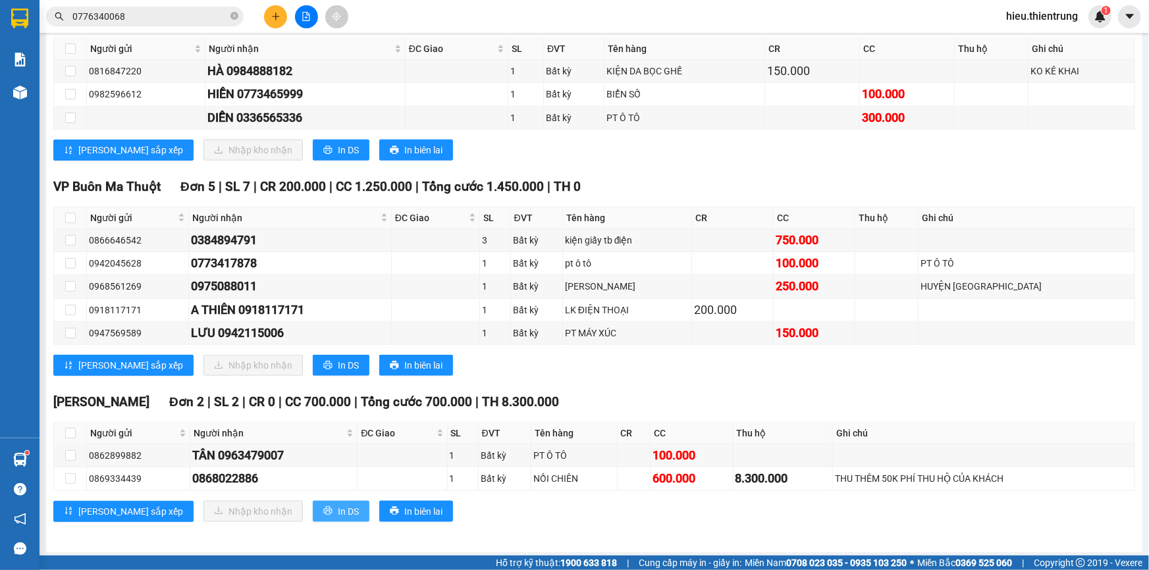
click at [338, 504] on span "In DS" at bounding box center [348, 511] width 21 height 14
click at [313, 371] on button "In DS" at bounding box center [341, 365] width 57 height 21
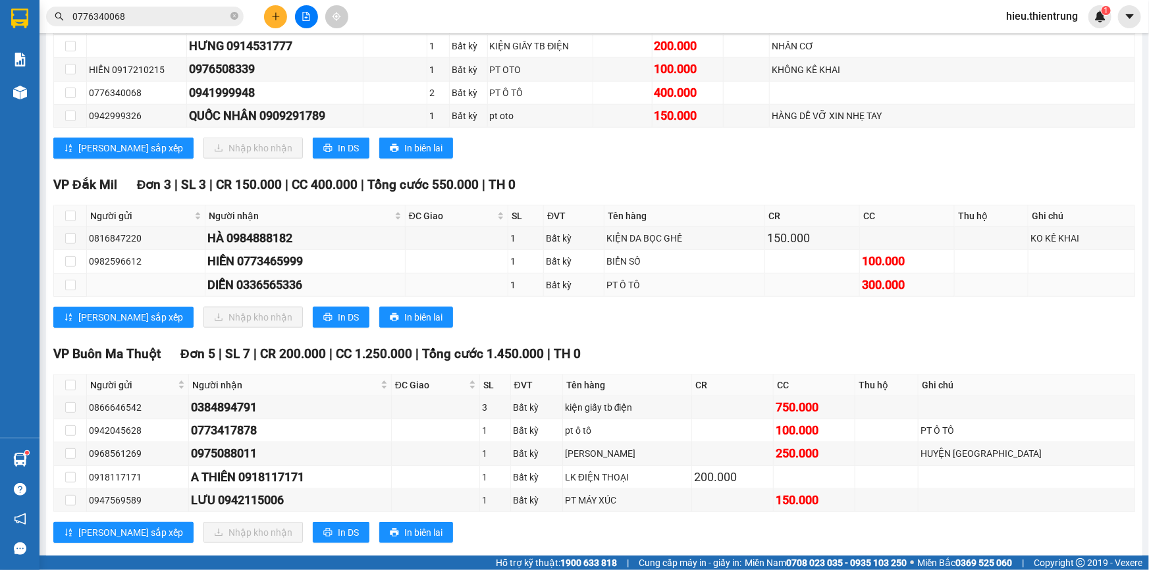
scroll to position [501, 0]
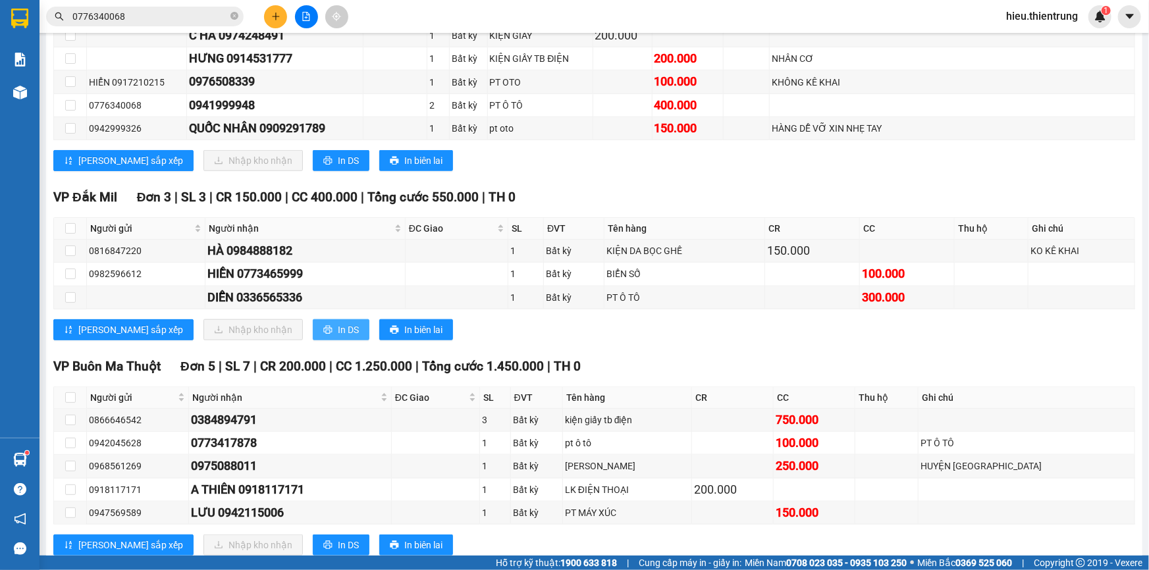
click at [338, 326] on span "In DS" at bounding box center [348, 330] width 21 height 14
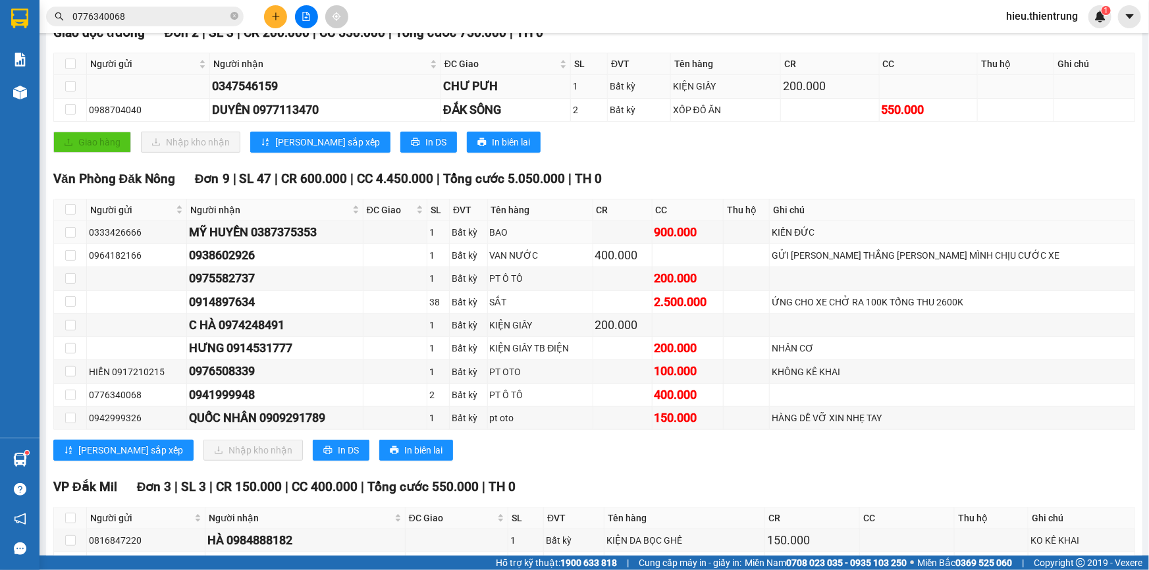
scroll to position [0, 0]
